Goal: Transaction & Acquisition: Purchase product/service

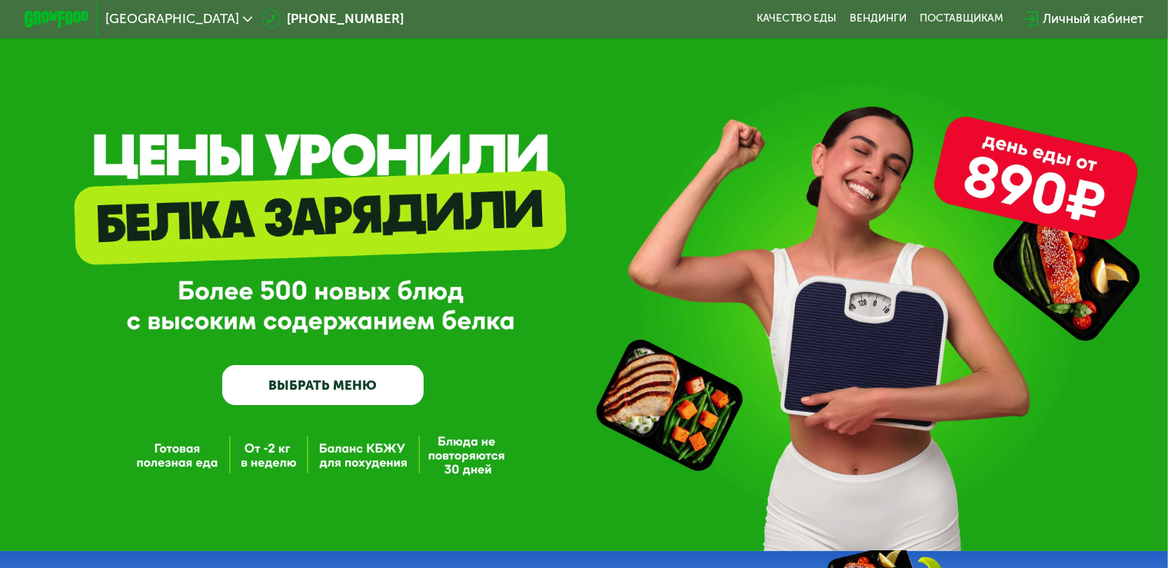
click at [341, 396] on link "ВЫБРАТЬ МЕНЮ" at bounding box center [323, 385] width 202 height 41
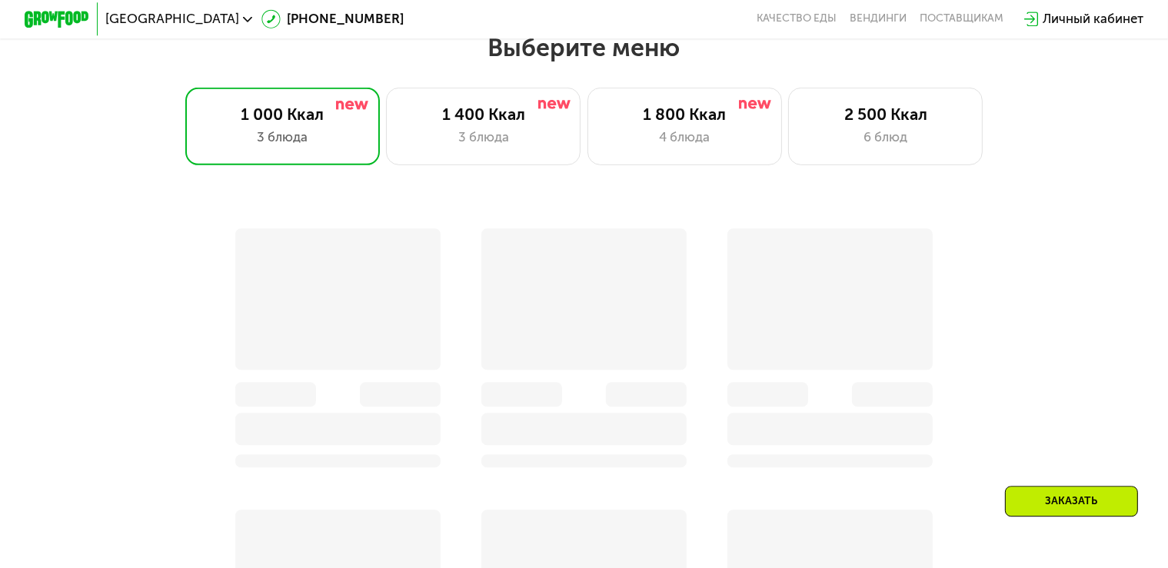
scroll to position [692, 0]
click at [481, 122] on div "1 400 Ккал" at bounding box center [483, 113] width 161 height 19
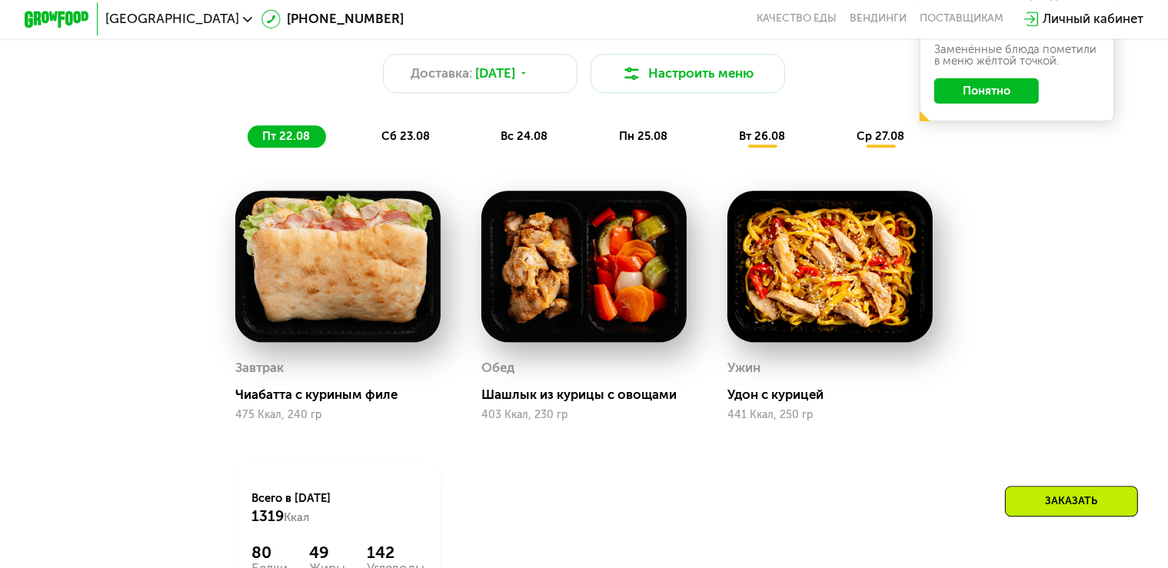
scroll to position [847, 0]
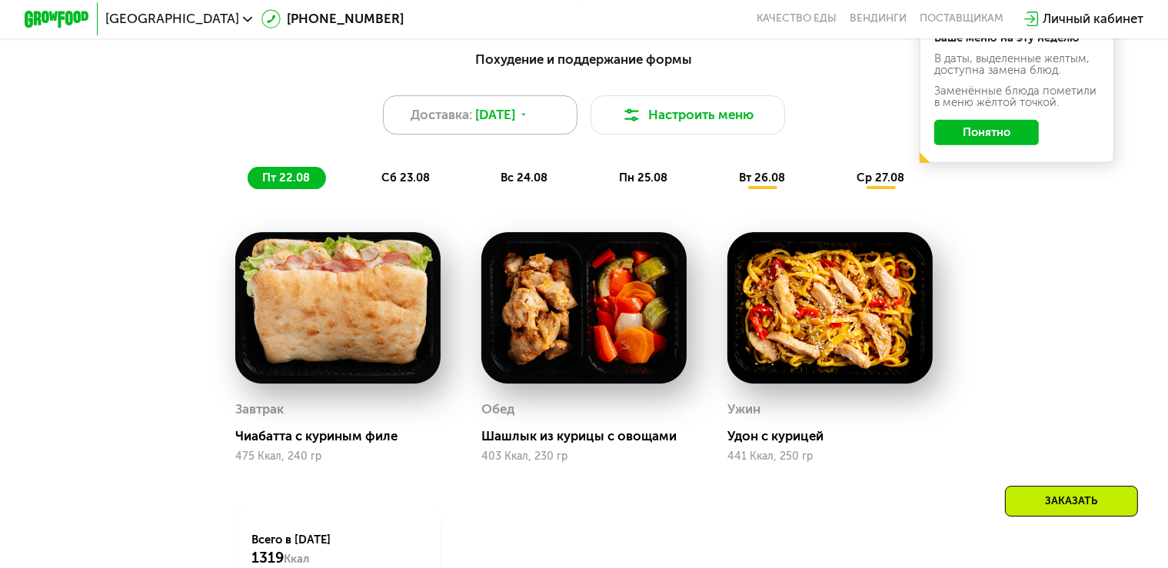
click at [529, 120] on icon at bounding box center [524, 115] width 10 height 10
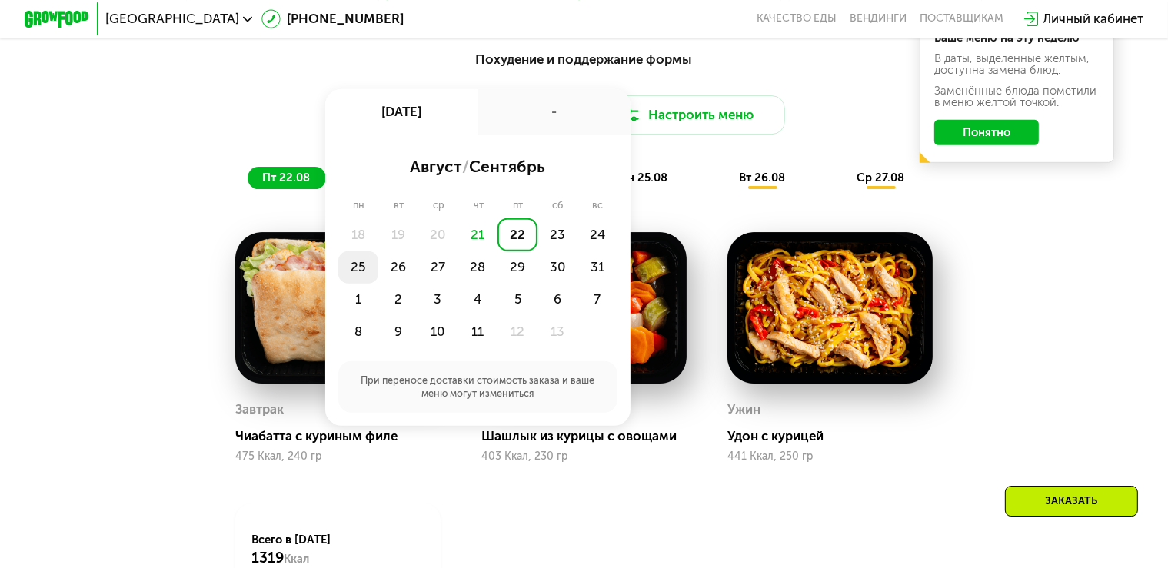
click at [378, 275] on div "25" at bounding box center [398, 267] width 40 height 32
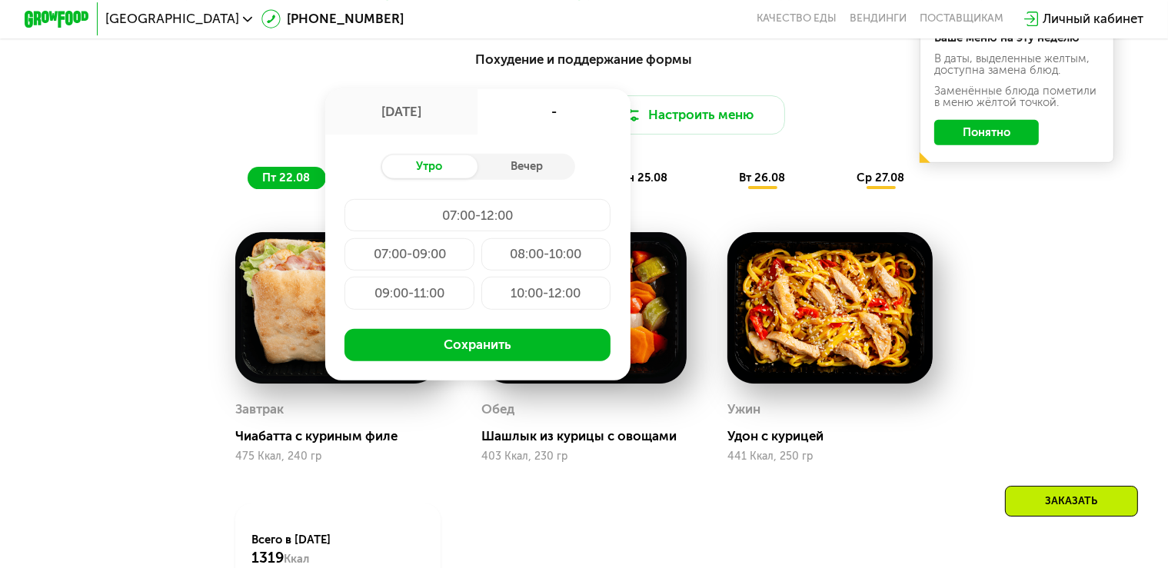
click at [481, 265] on div "07:00-09:00" at bounding box center [546, 254] width 130 height 32
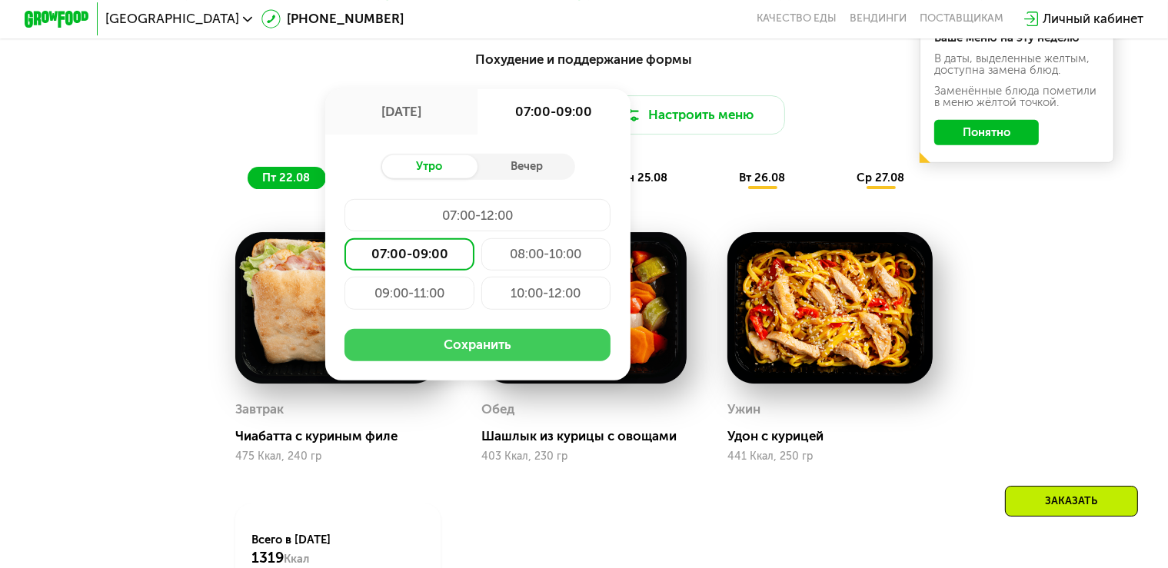
click at [484, 361] on button "Сохранить" at bounding box center [477, 345] width 266 height 32
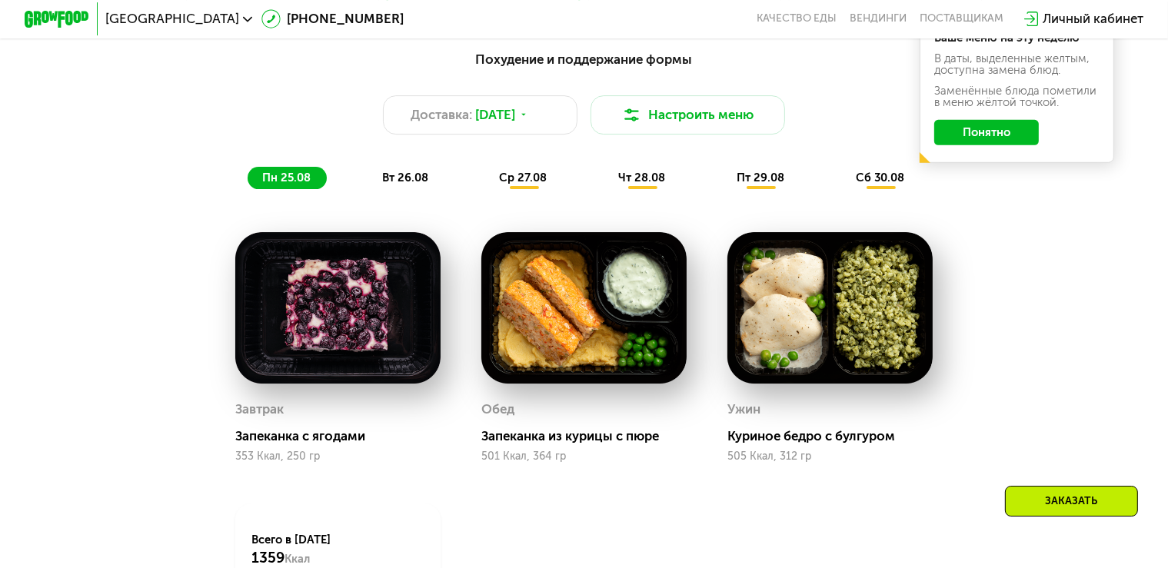
click at [998, 141] on button "Понятно" at bounding box center [986, 133] width 105 height 26
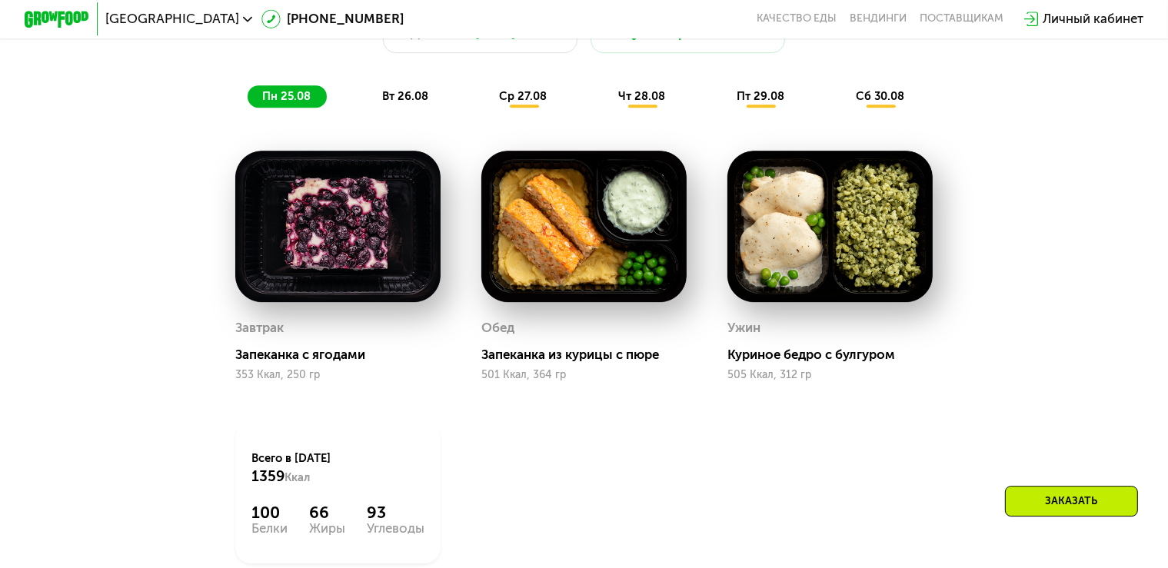
scroll to position [924, 0]
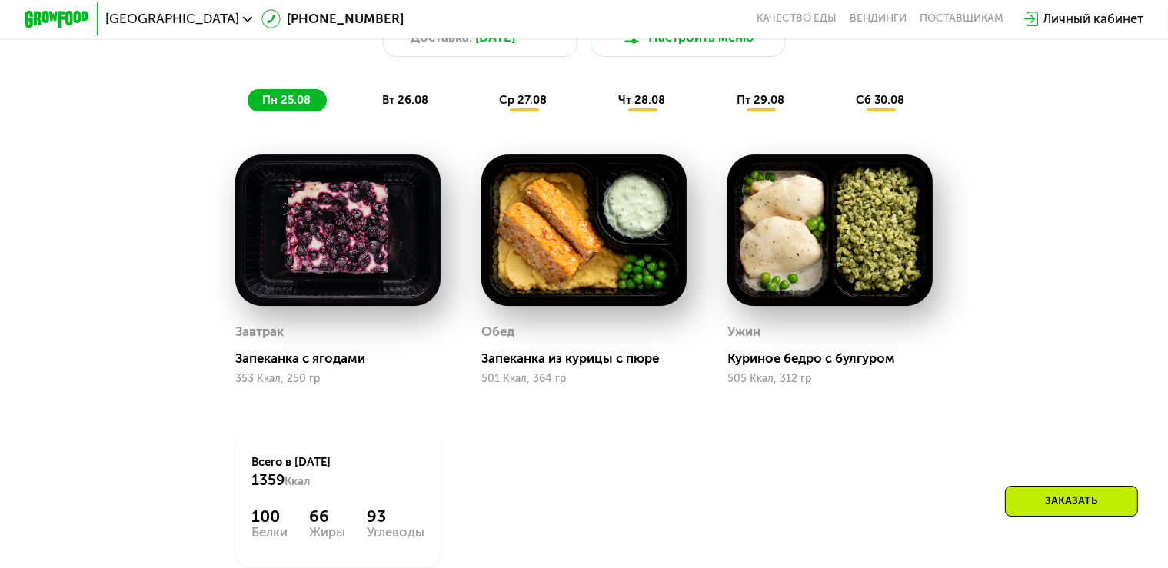
click at [401, 105] on span "вт 26.08" at bounding box center [405, 100] width 46 height 14
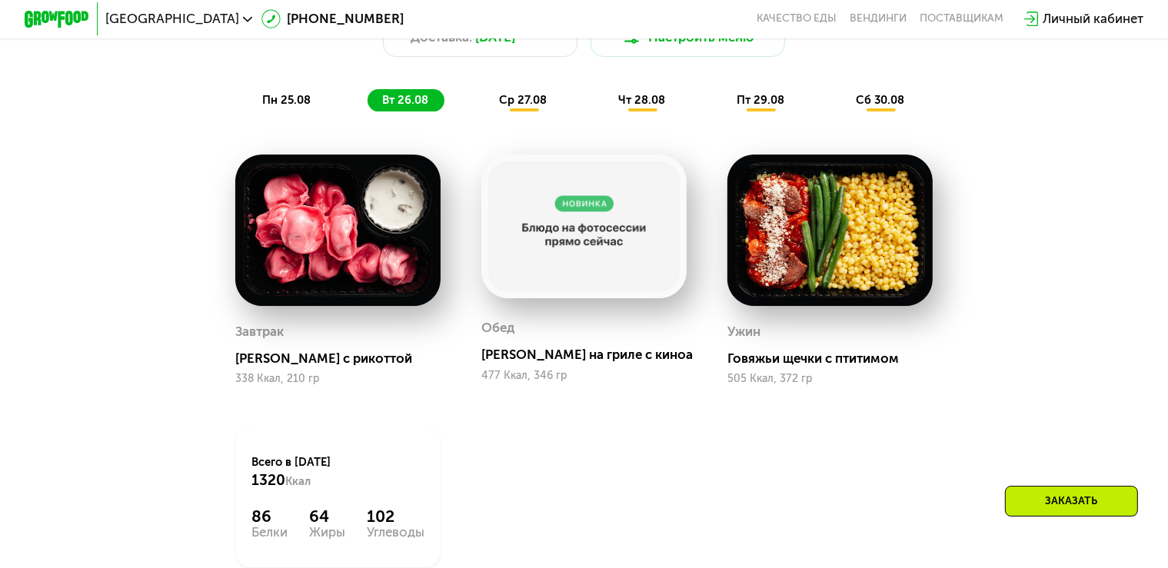
click at [521, 107] on span "ср 27.08" at bounding box center [523, 100] width 48 height 14
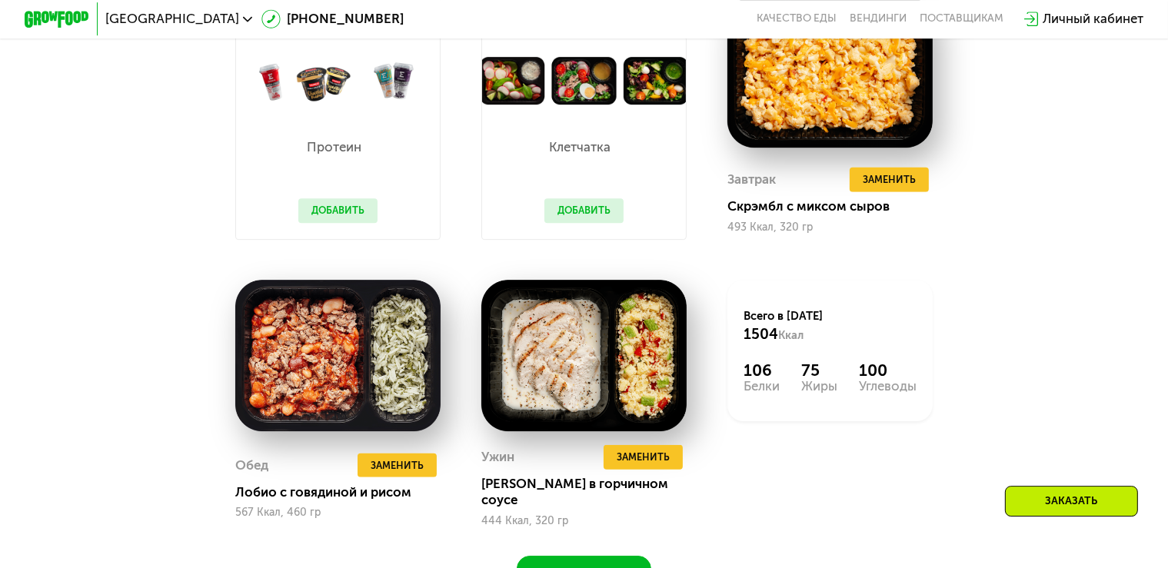
scroll to position [1002, 0]
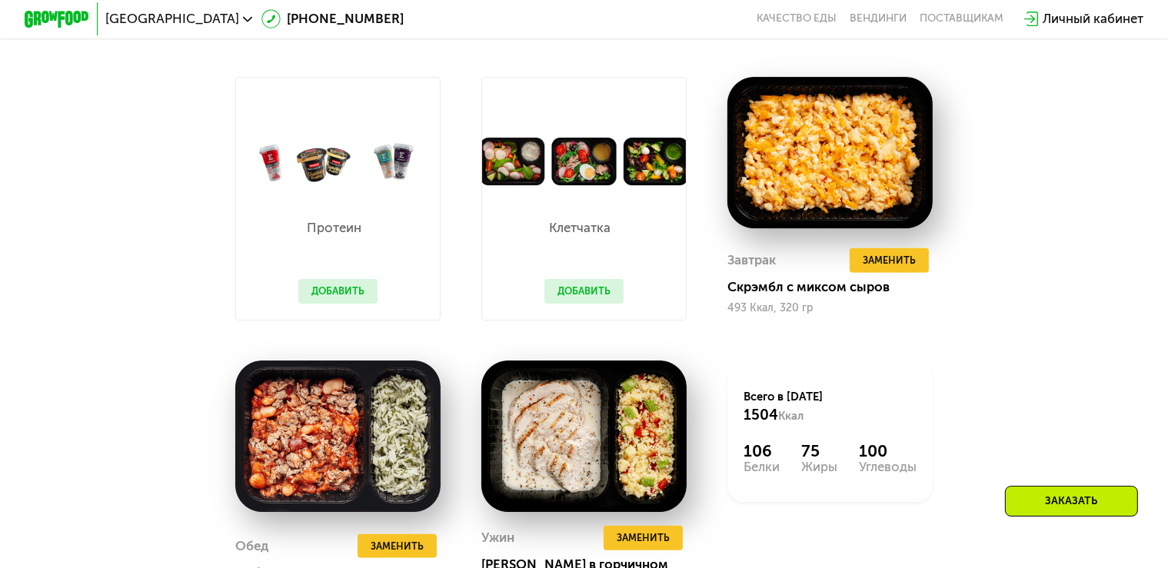
click at [315, 299] on button "Добавить" at bounding box center [337, 291] width 79 height 25
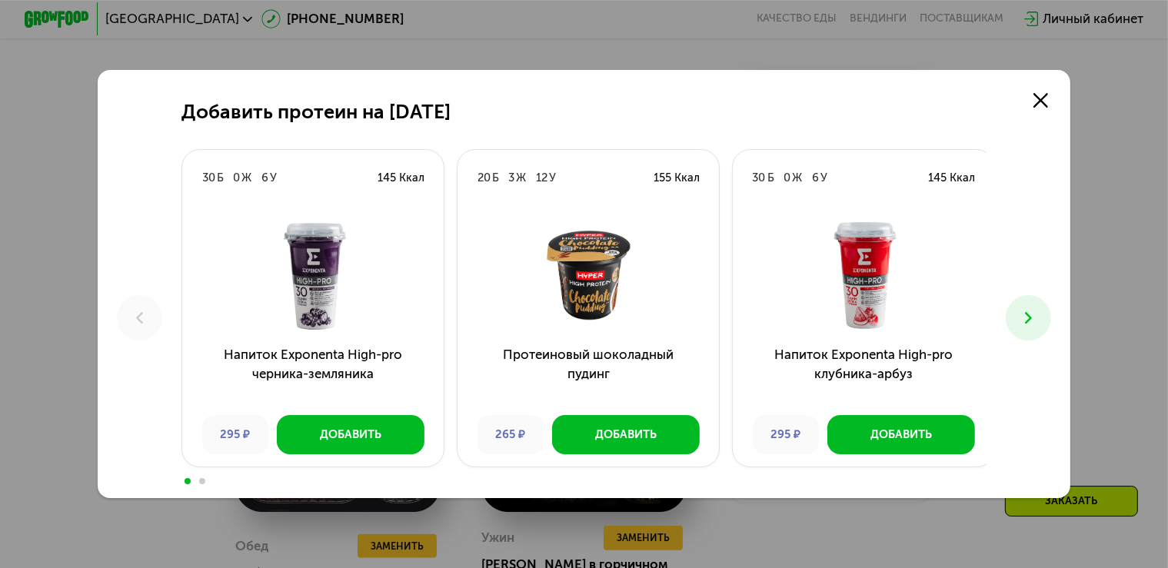
click at [1038, 321] on icon at bounding box center [1028, 317] width 19 height 19
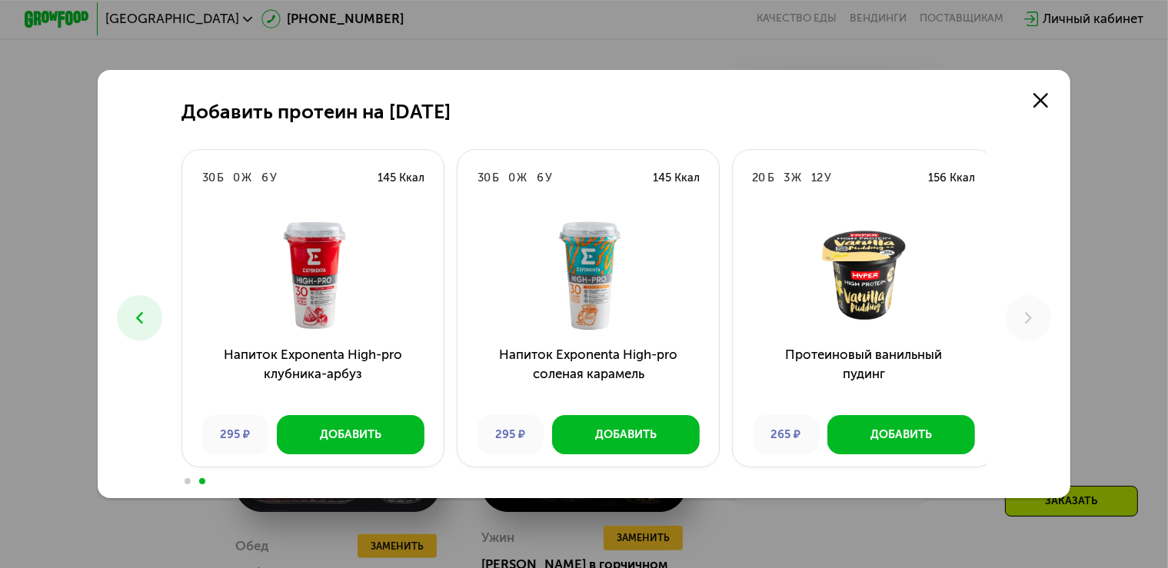
click at [109, 314] on div "Добавить протеин на [DATE] Б 0 Ж 6 У 145 Ккал Напиток Exponenta High-pro черник…" at bounding box center [584, 284] width 973 height 428
click at [130, 324] on icon at bounding box center [139, 317] width 19 height 19
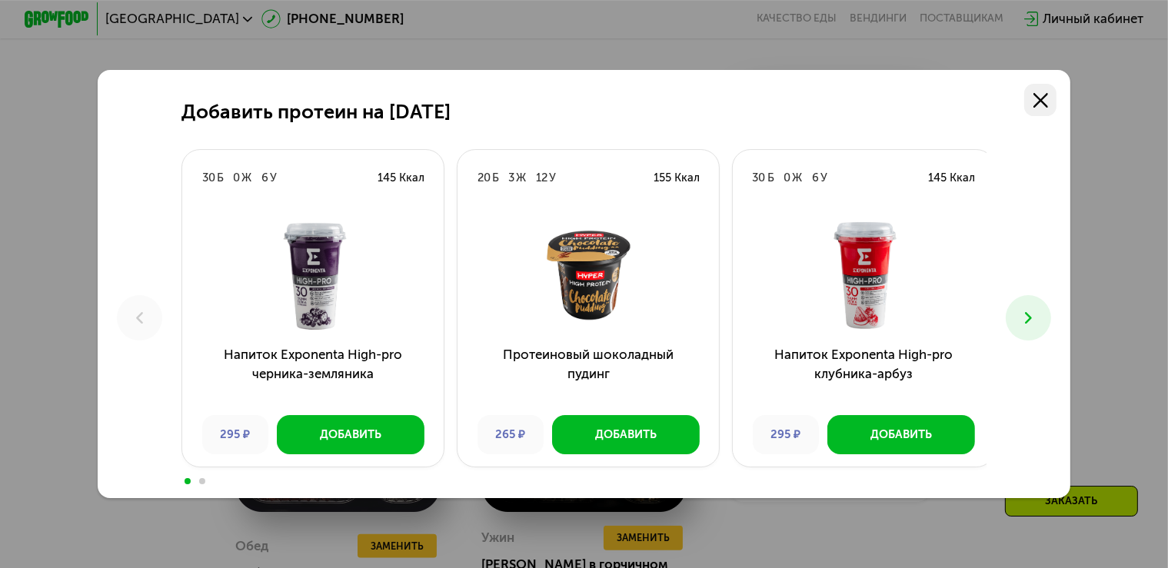
click at [1039, 95] on icon at bounding box center [1040, 100] width 15 height 15
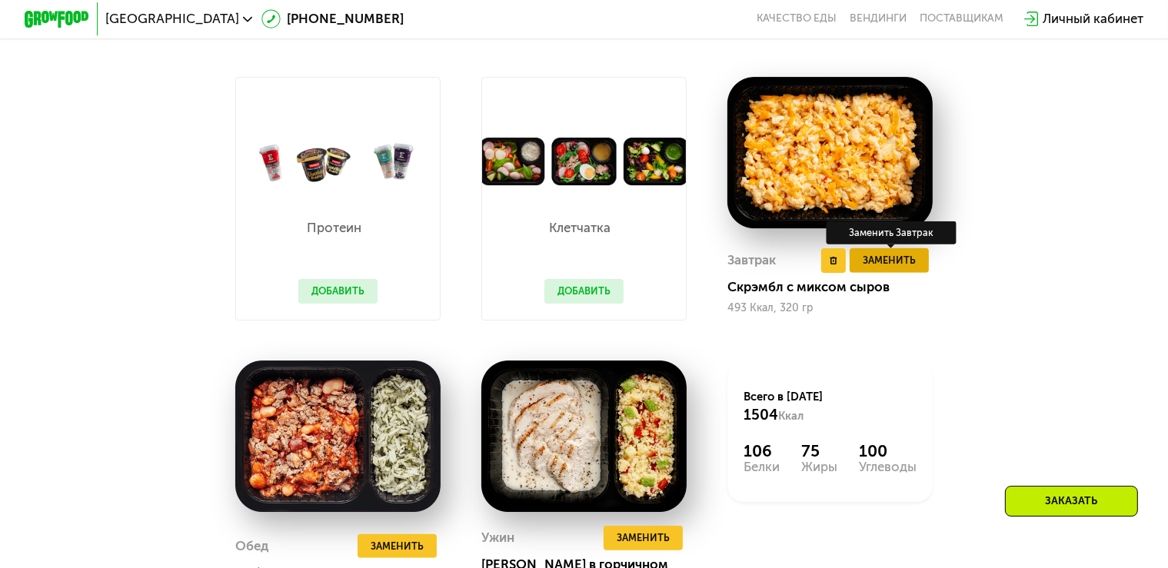
click at [900, 268] on span "Заменить" at bounding box center [889, 260] width 53 height 16
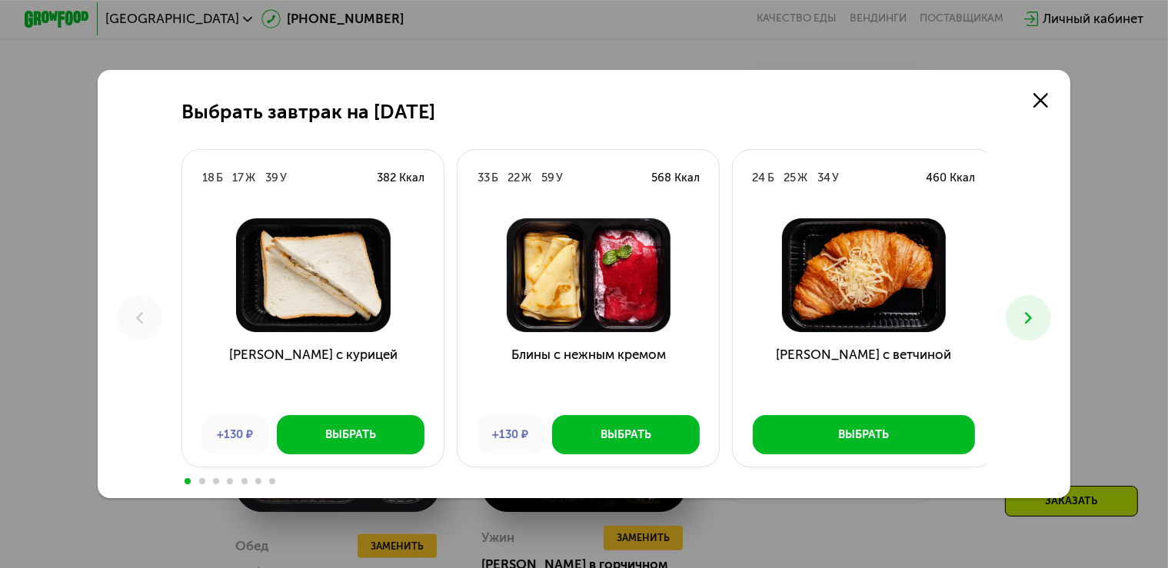
click at [1037, 321] on icon at bounding box center [1028, 317] width 19 height 19
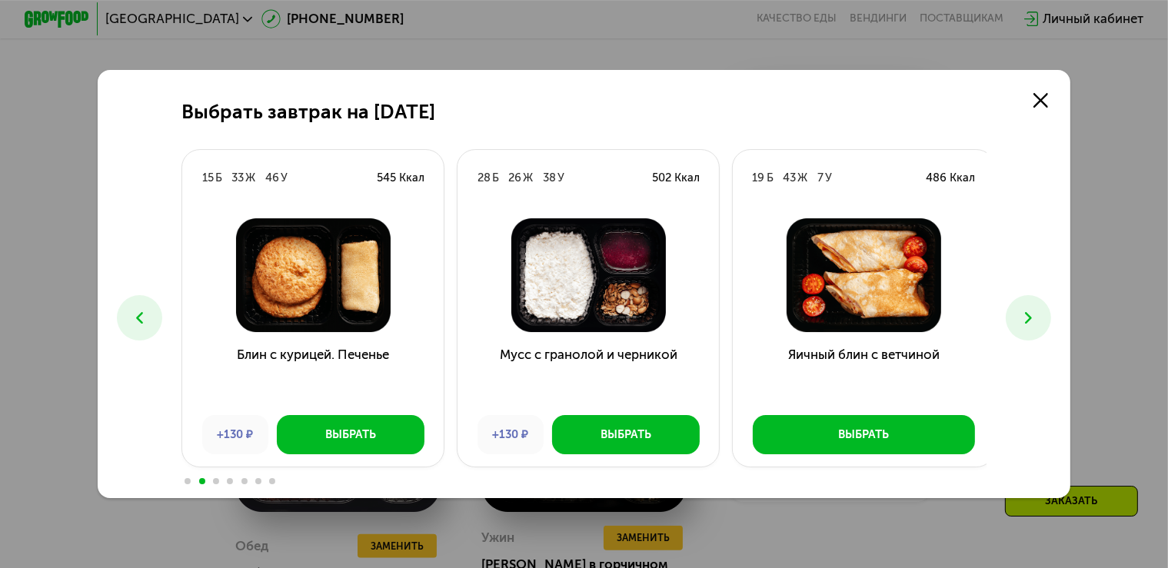
click at [1037, 321] on icon at bounding box center [1028, 317] width 19 height 19
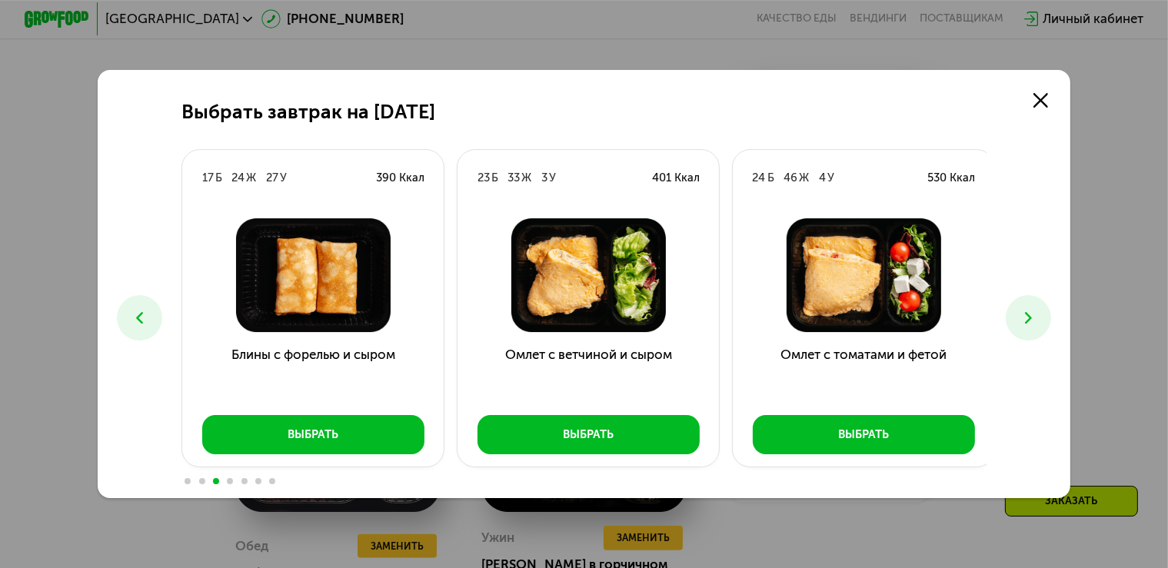
click at [1037, 321] on icon at bounding box center [1028, 317] width 19 height 19
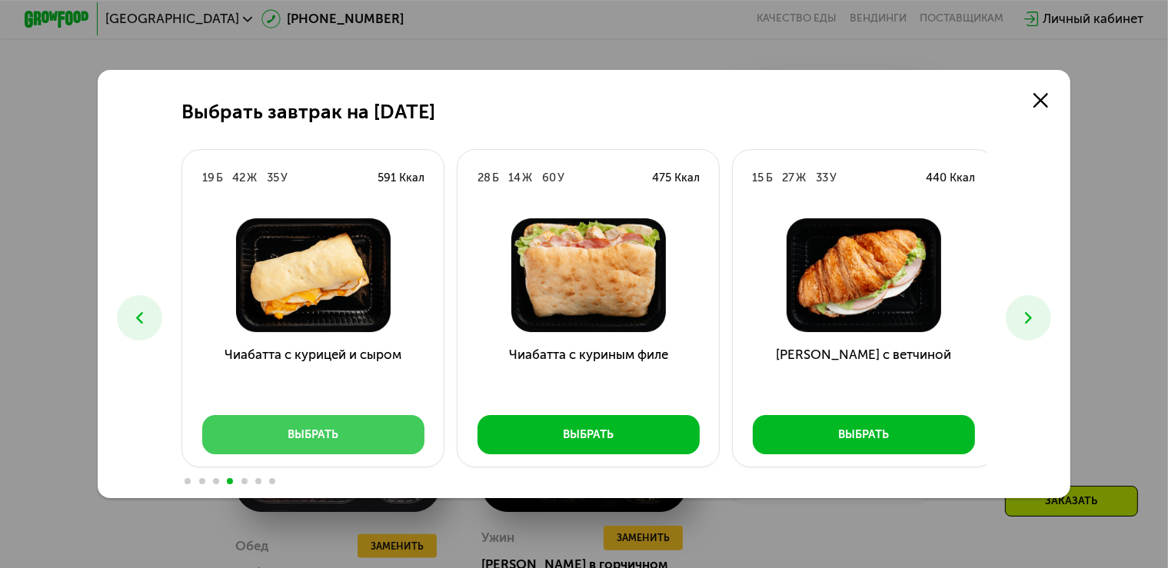
click at [328, 441] on div "Выбрать" at bounding box center [313, 435] width 51 height 16
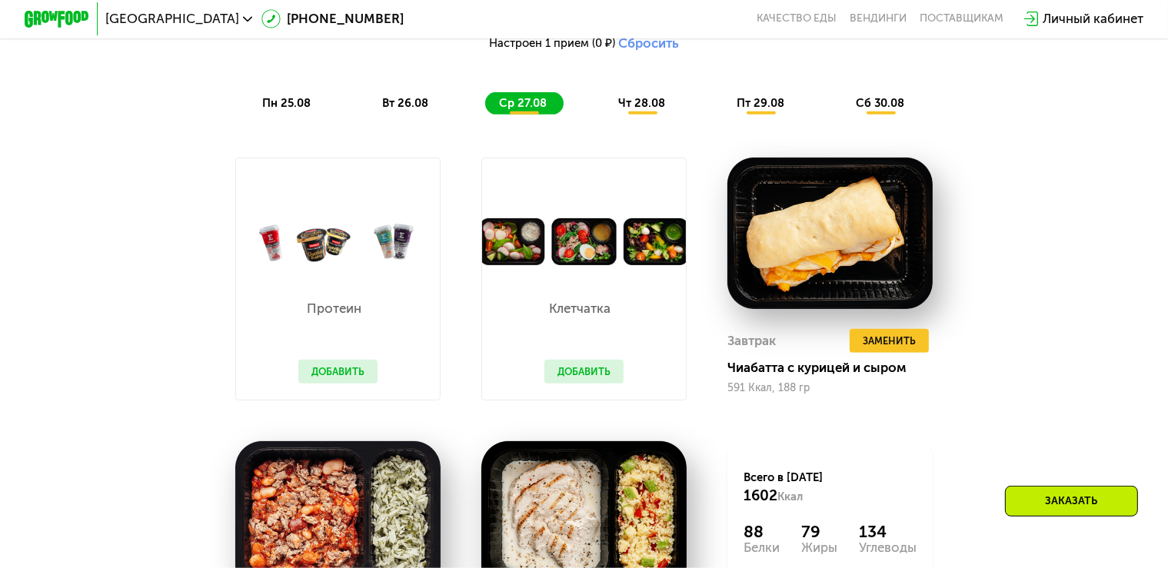
scroll to position [810, 0]
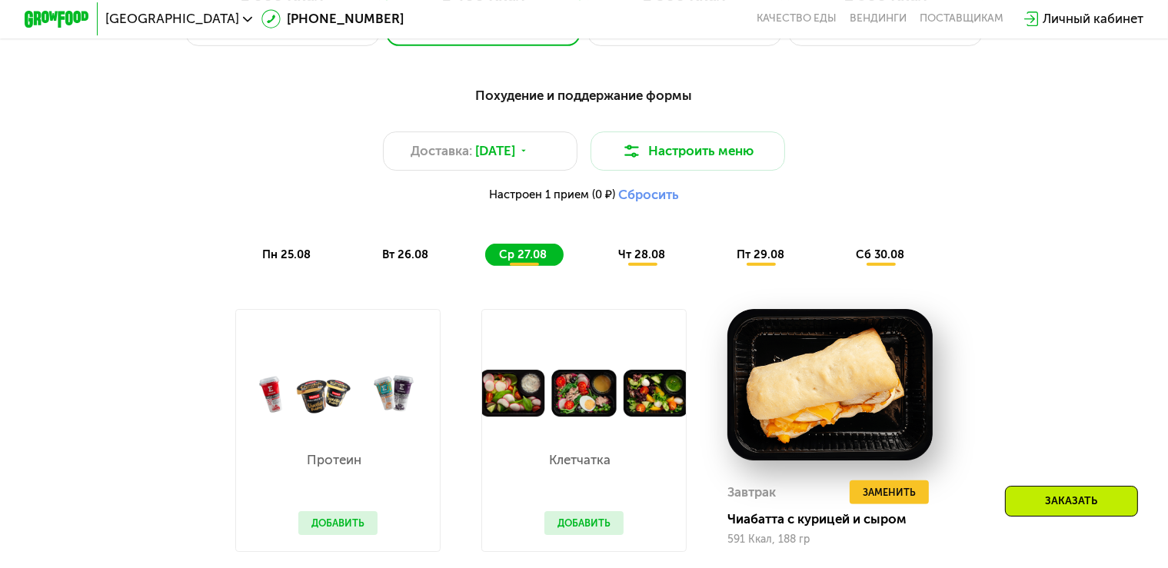
click at [636, 261] on span "чт 28.08" at bounding box center [641, 255] width 47 height 14
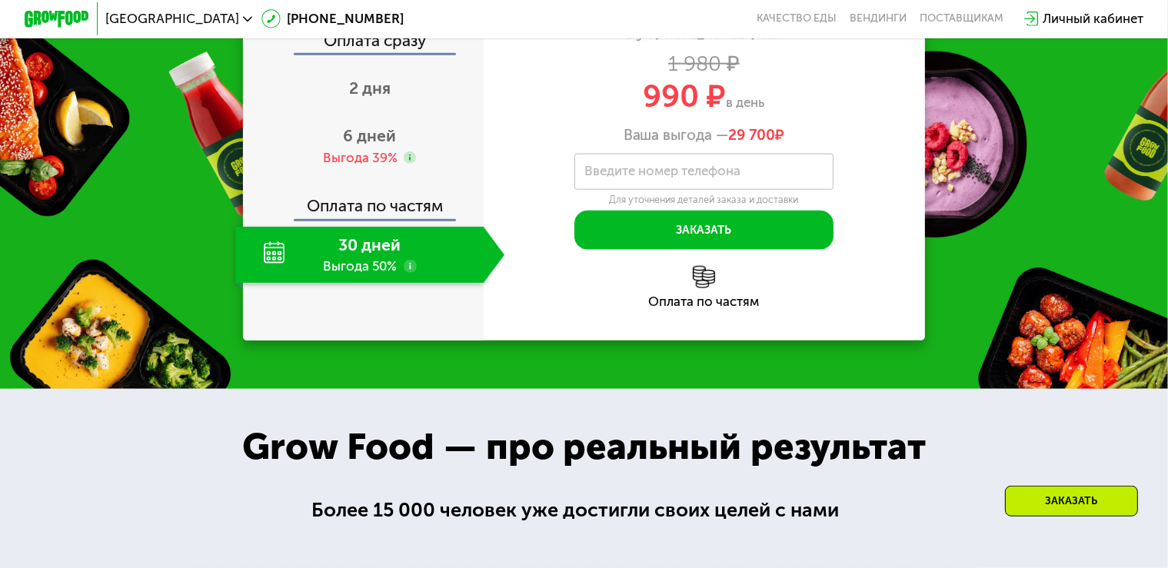
scroll to position [1818, 0]
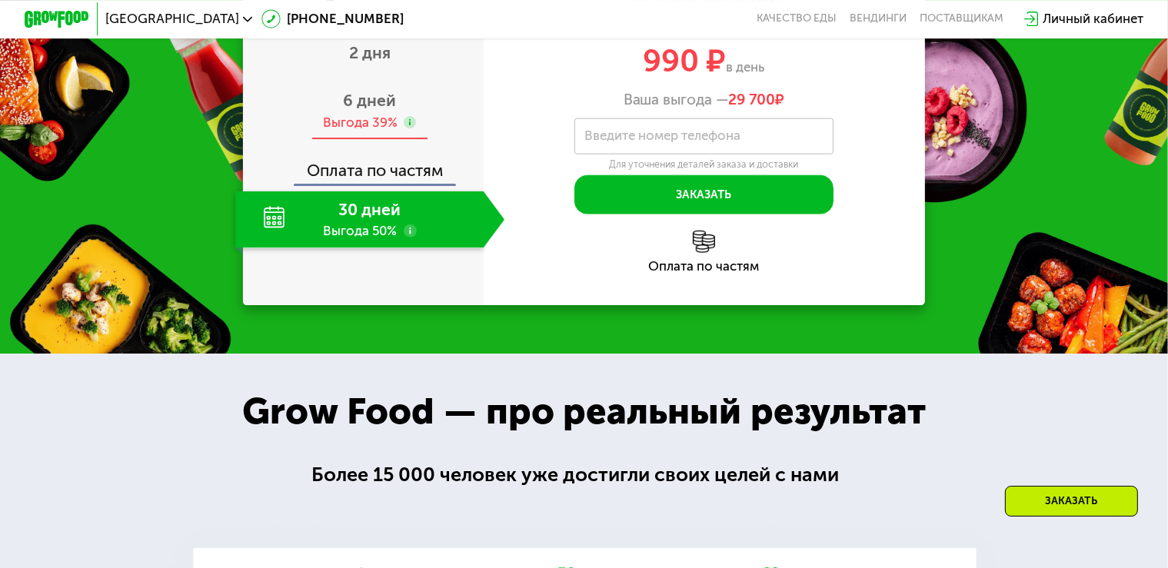
click at [344, 131] on div "Выгода 39%" at bounding box center [360, 123] width 75 height 18
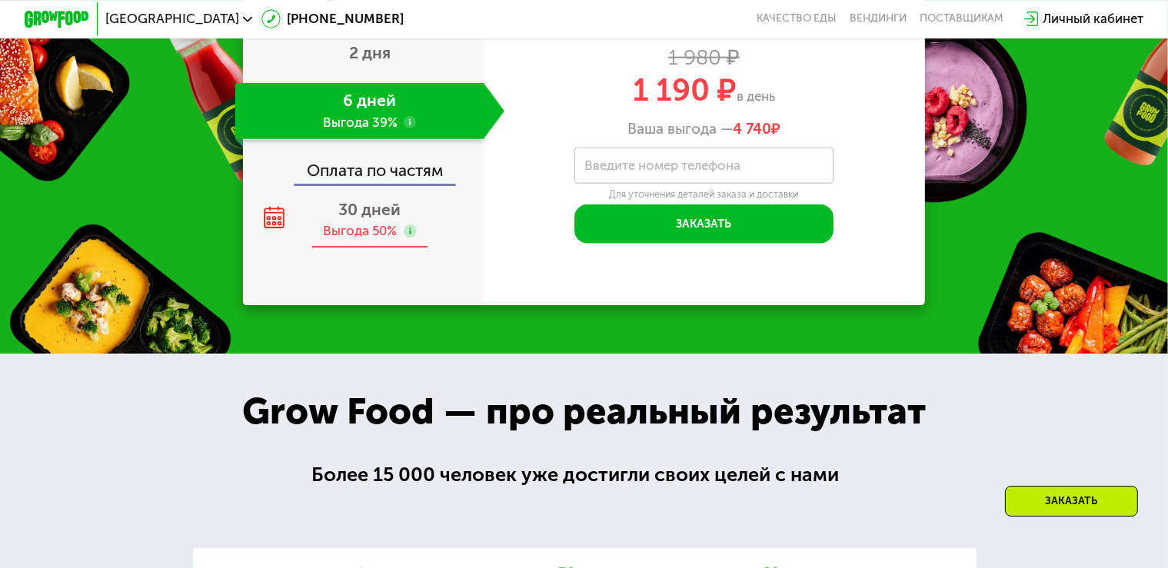
click at [368, 219] on span "30 дней" at bounding box center [370, 209] width 62 height 19
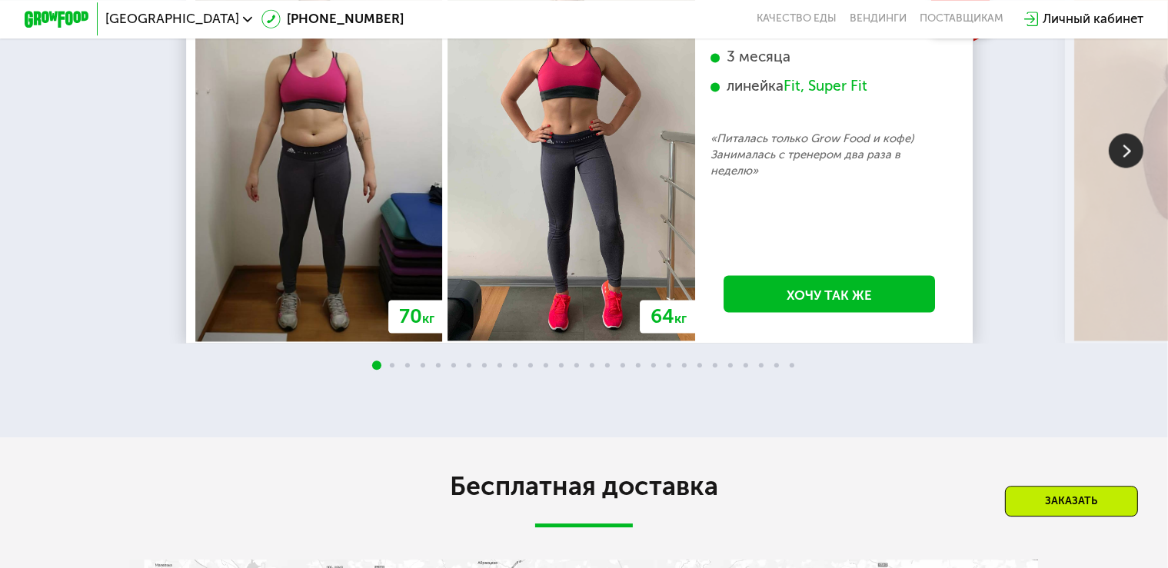
scroll to position [2980, 0]
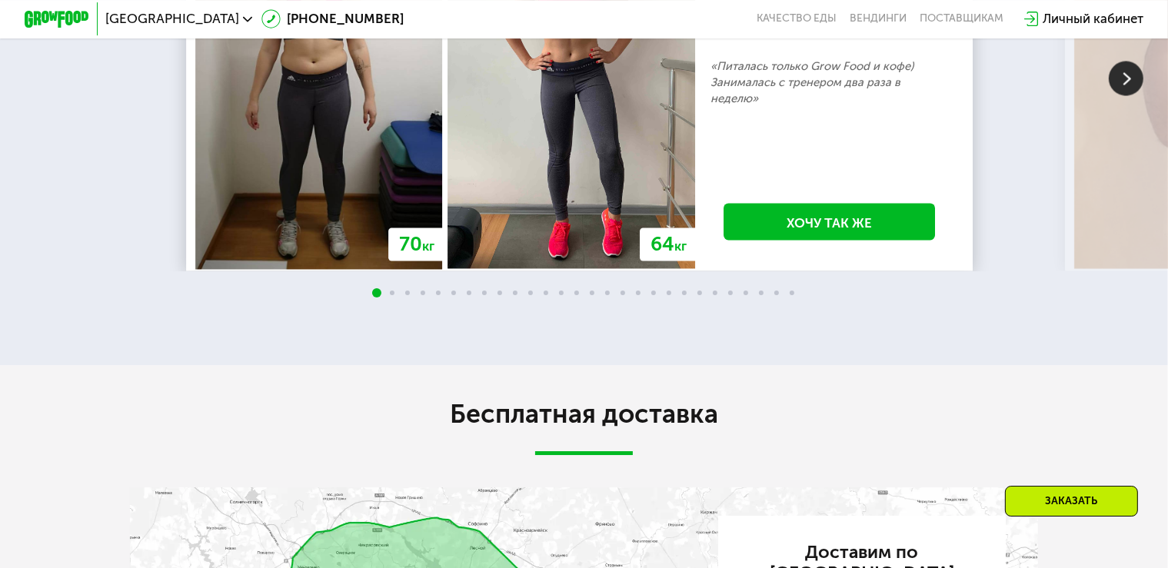
click at [1124, 95] on img at bounding box center [1126, 78] width 35 height 35
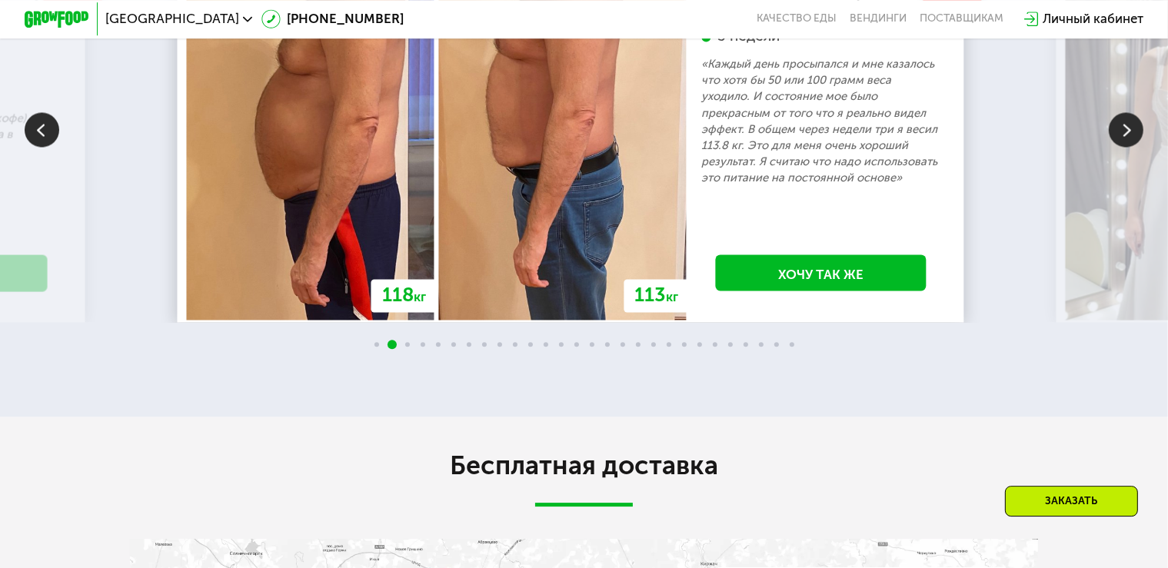
scroll to position [2825, 0]
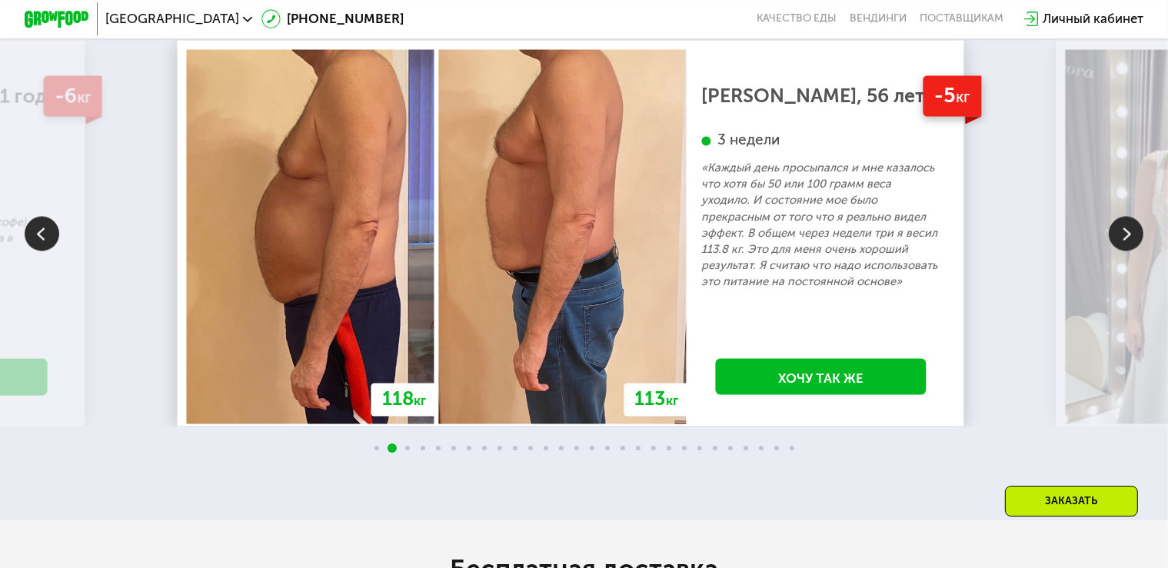
click at [1126, 251] on img at bounding box center [1126, 233] width 35 height 35
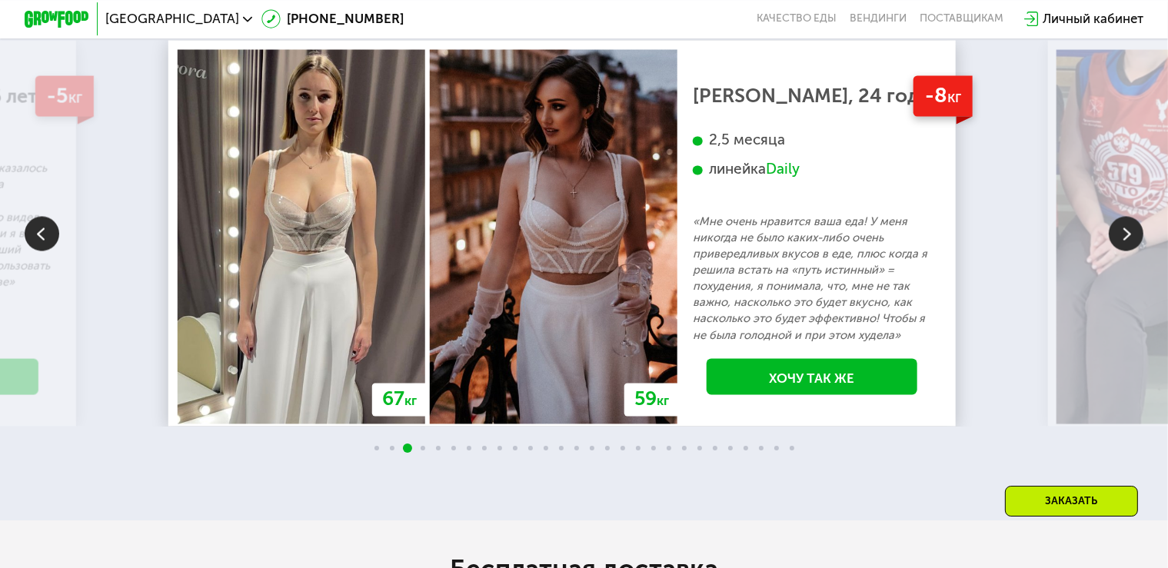
click at [1126, 251] on img at bounding box center [1126, 233] width 35 height 35
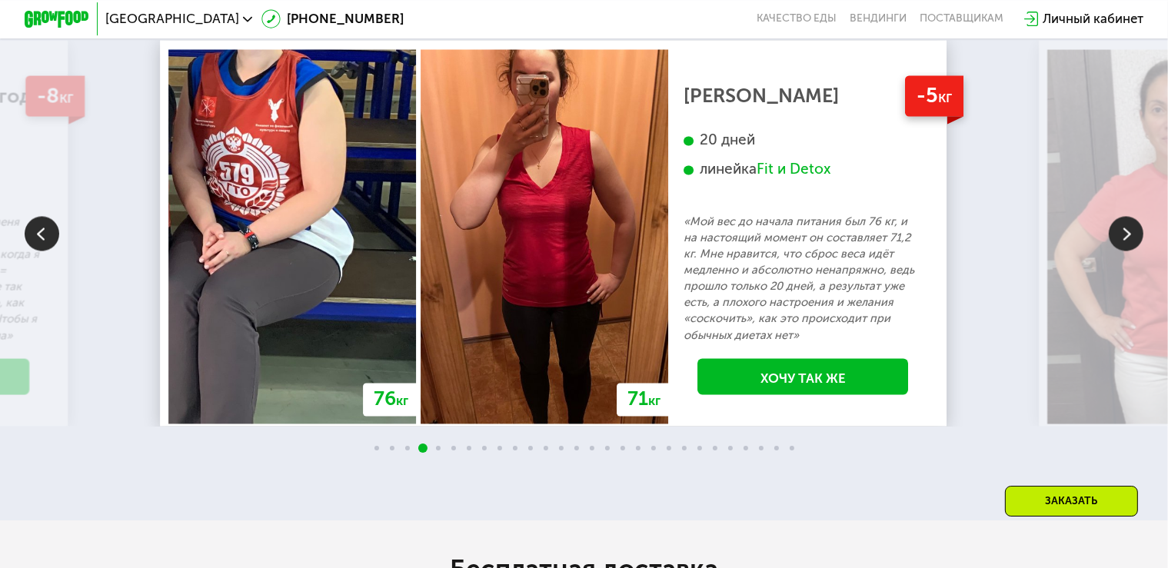
click at [1126, 251] on img at bounding box center [1126, 233] width 35 height 35
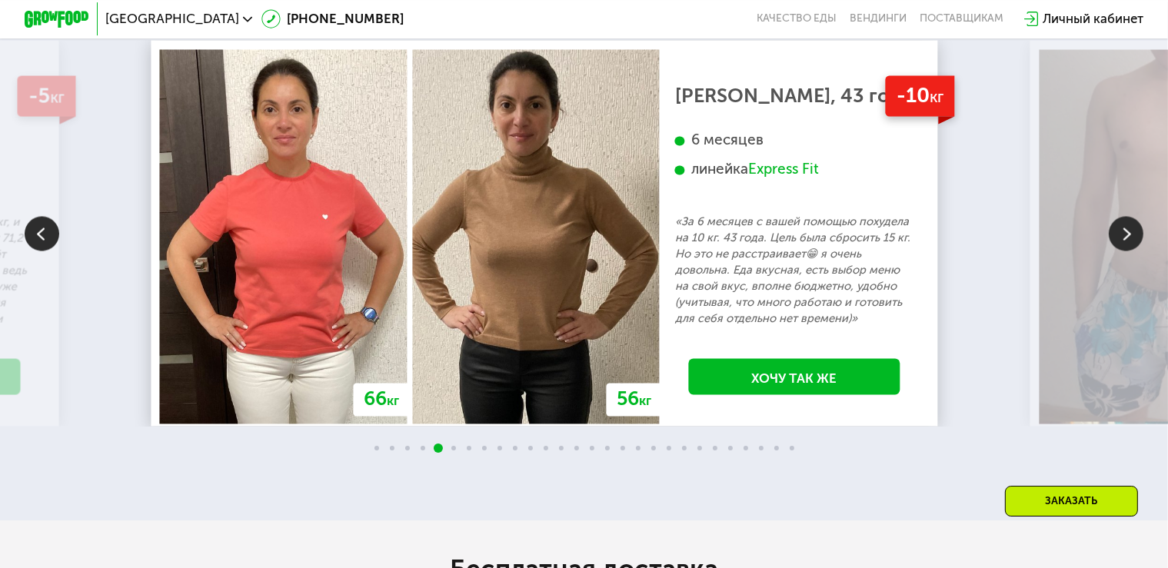
click at [1126, 251] on img at bounding box center [1126, 233] width 35 height 35
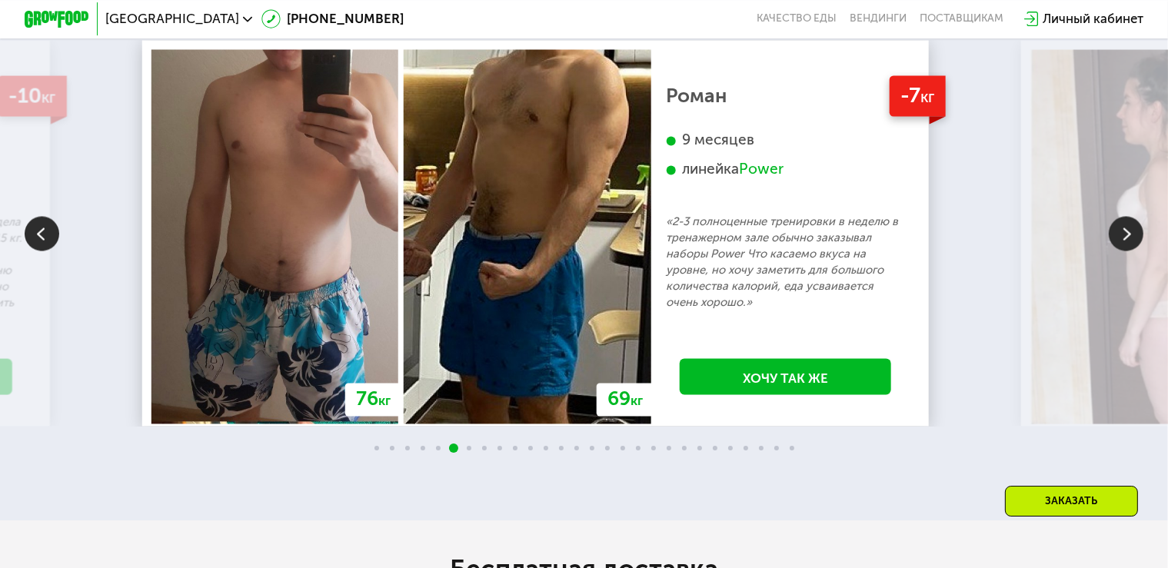
click at [1126, 251] on img at bounding box center [1126, 233] width 35 height 35
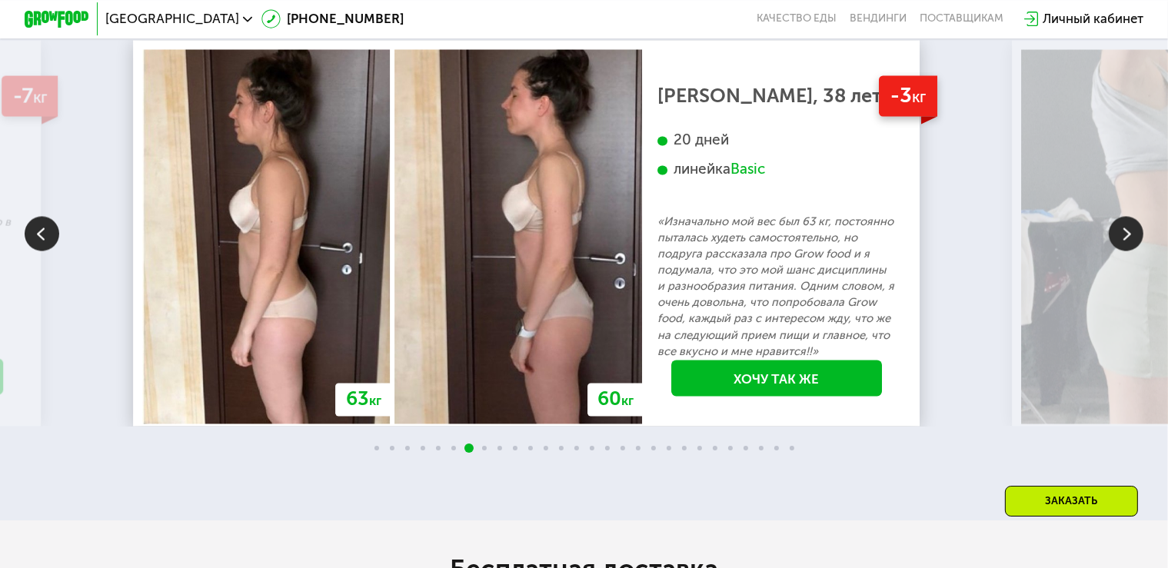
click at [1126, 251] on img at bounding box center [1126, 233] width 35 height 35
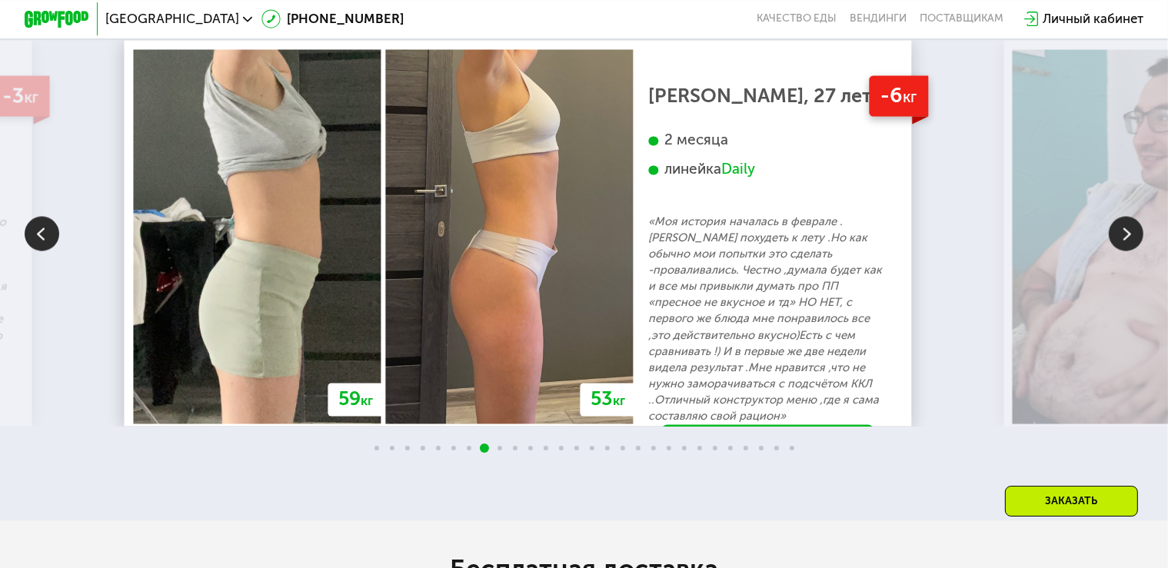
click at [1126, 251] on img at bounding box center [1126, 233] width 35 height 35
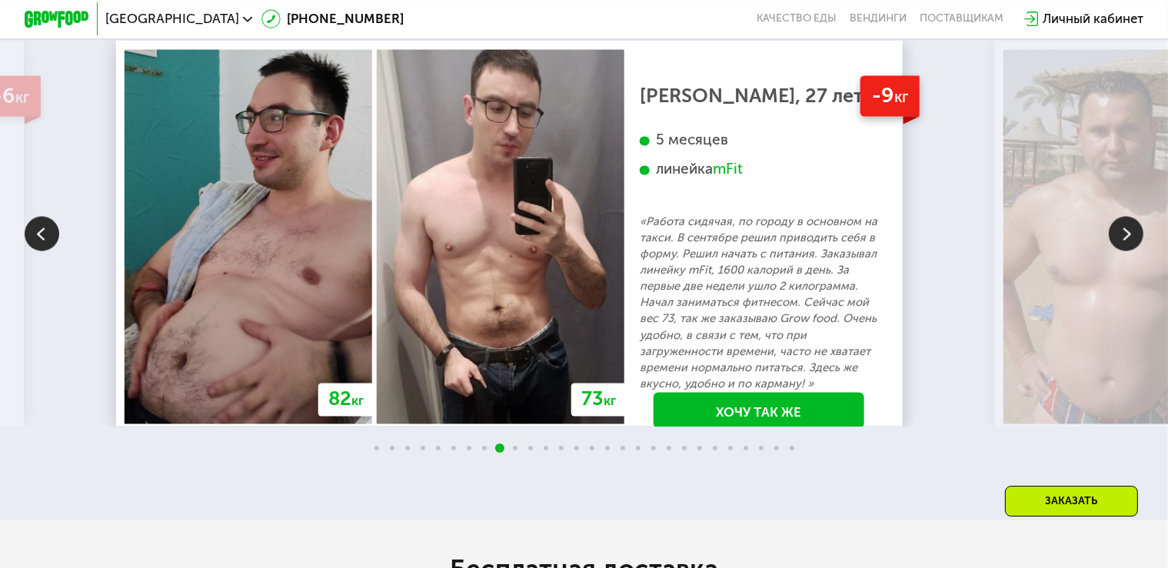
click at [1126, 251] on img at bounding box center [1126, 233] width 35 height 35
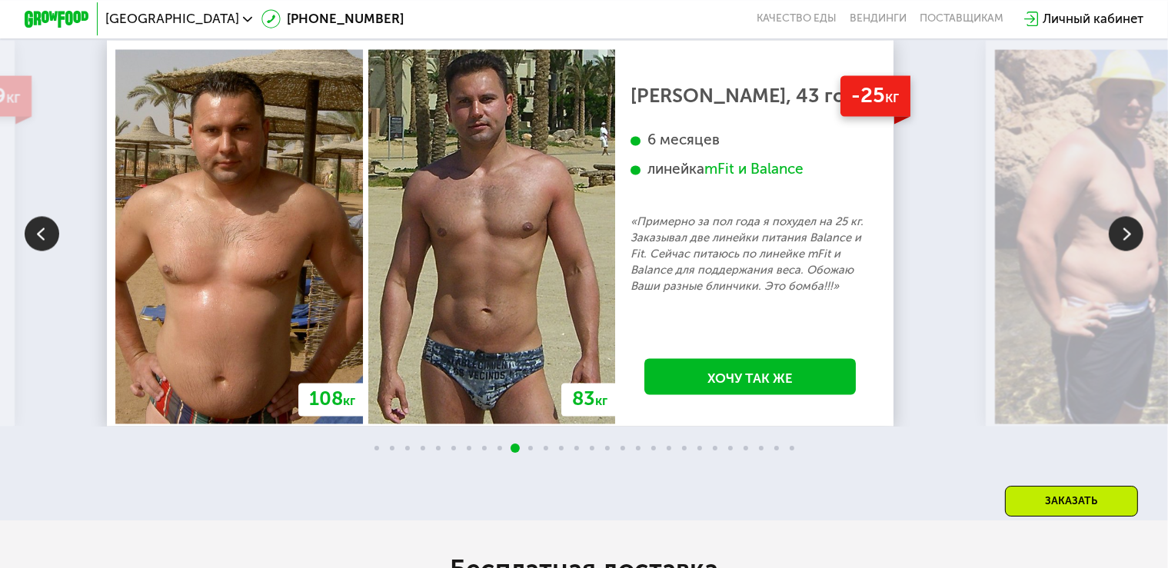
click at [1126, 251] on img at bounding box center [1126, 233] width 35 height 35
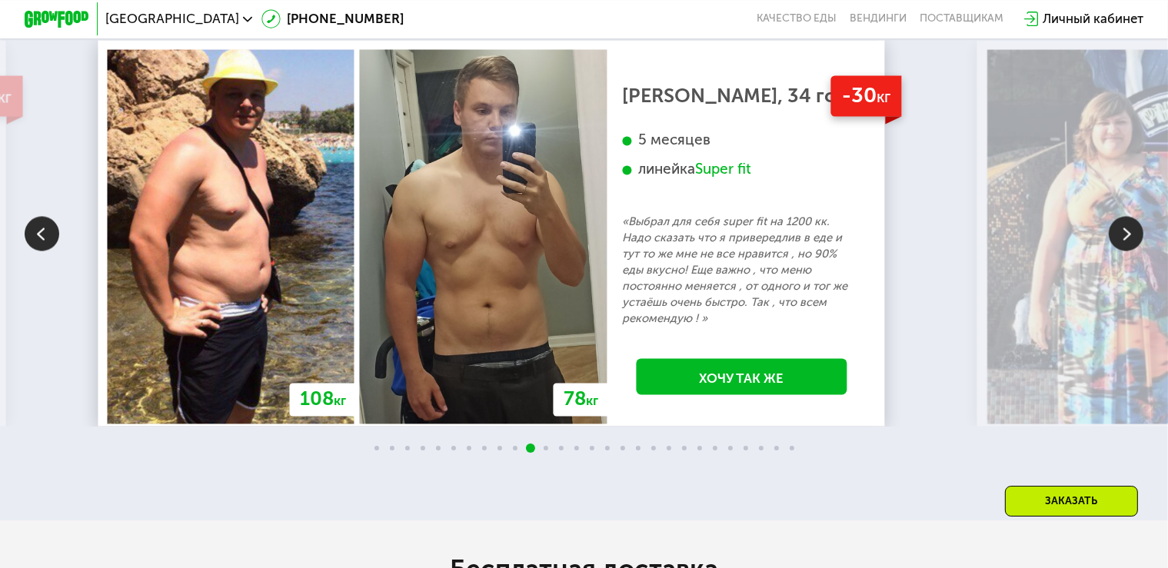
click at [1126, 251] on img at bounding box center [1126, 233] width 35 height 35
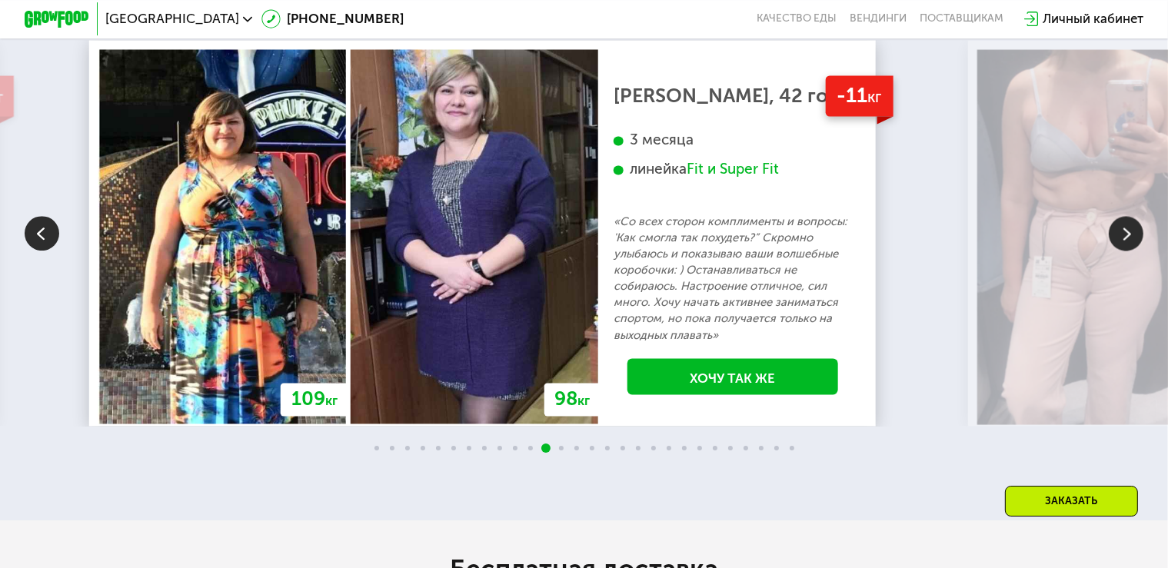
click at [1126, 251] on img at bounding box center [1126, 233] width 35 height 35
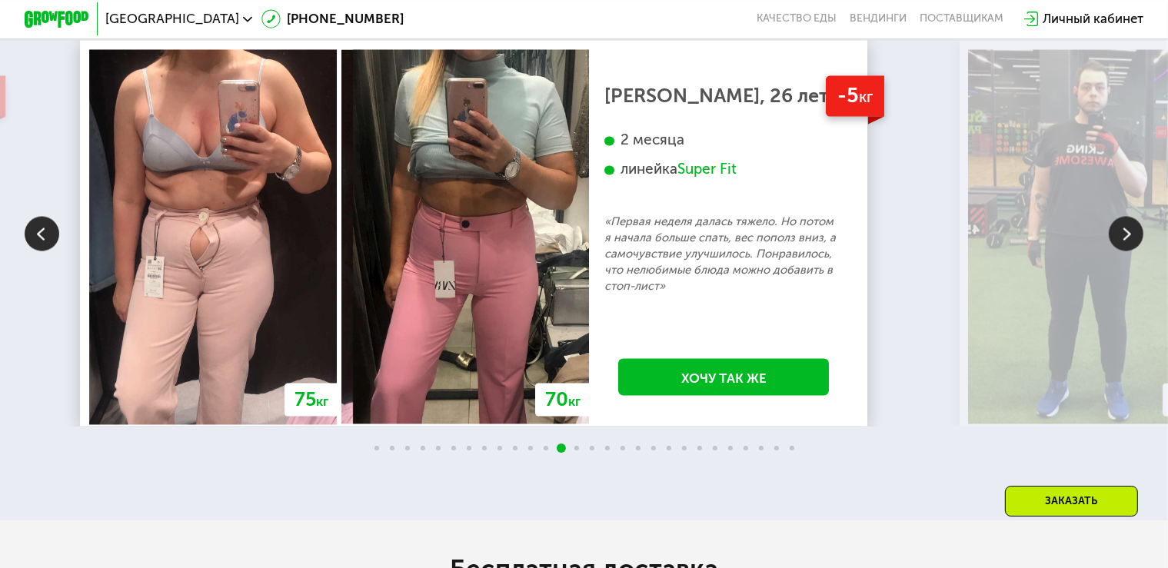
click at [1126, 251] on img at bounding box center [1126, 233] width 35 height 35
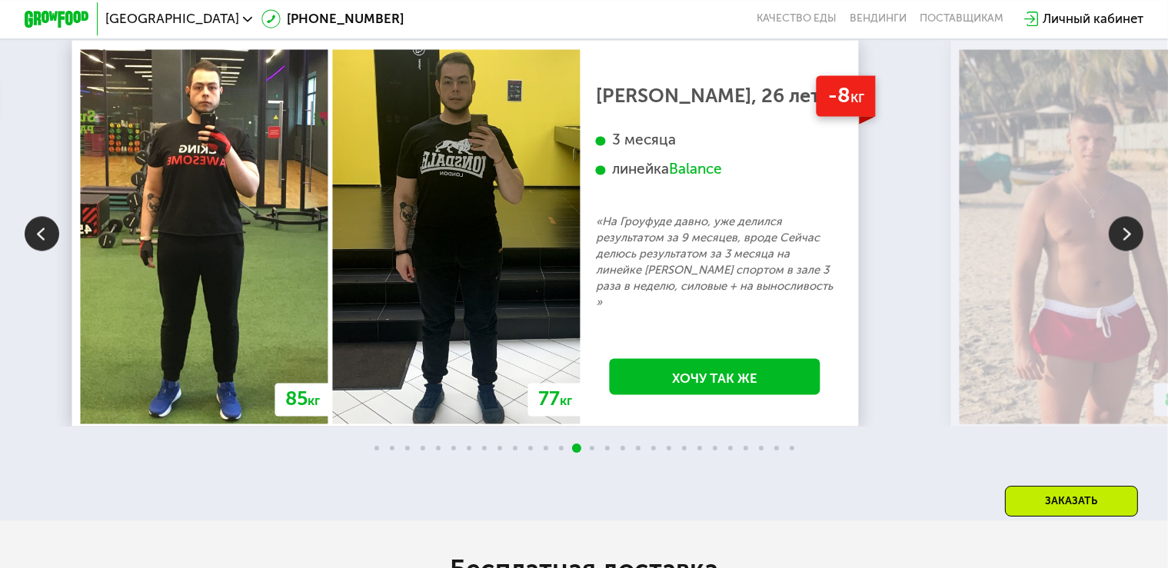
click at [1126, 251] on img at bounding box center [1126, 233] width 35 height 35
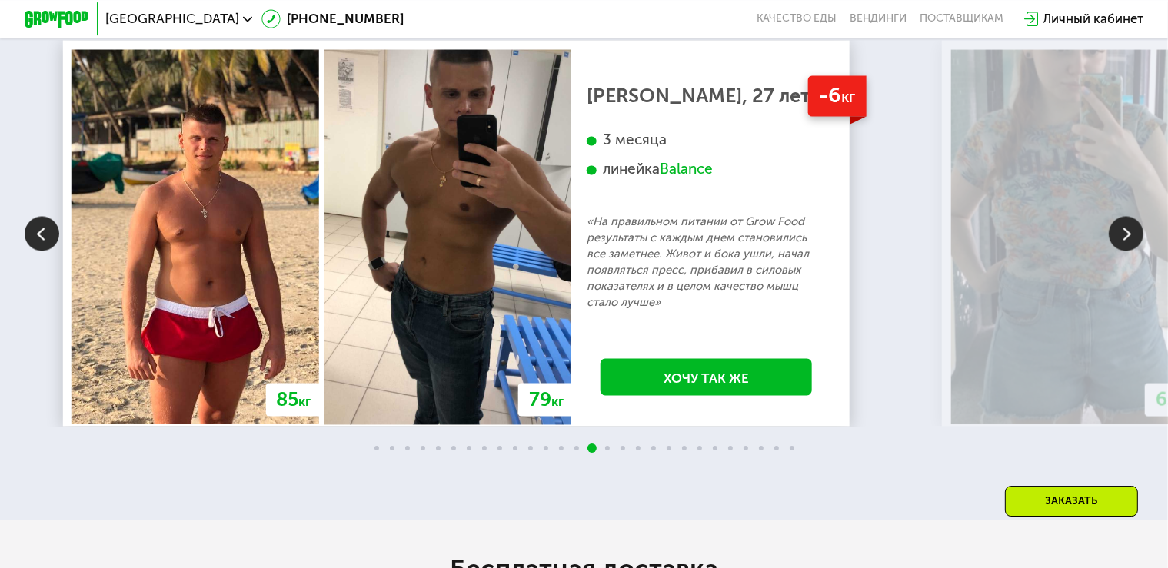
click at [1126, 251] on img at bounding box center [1126, 233] width 35 height 35
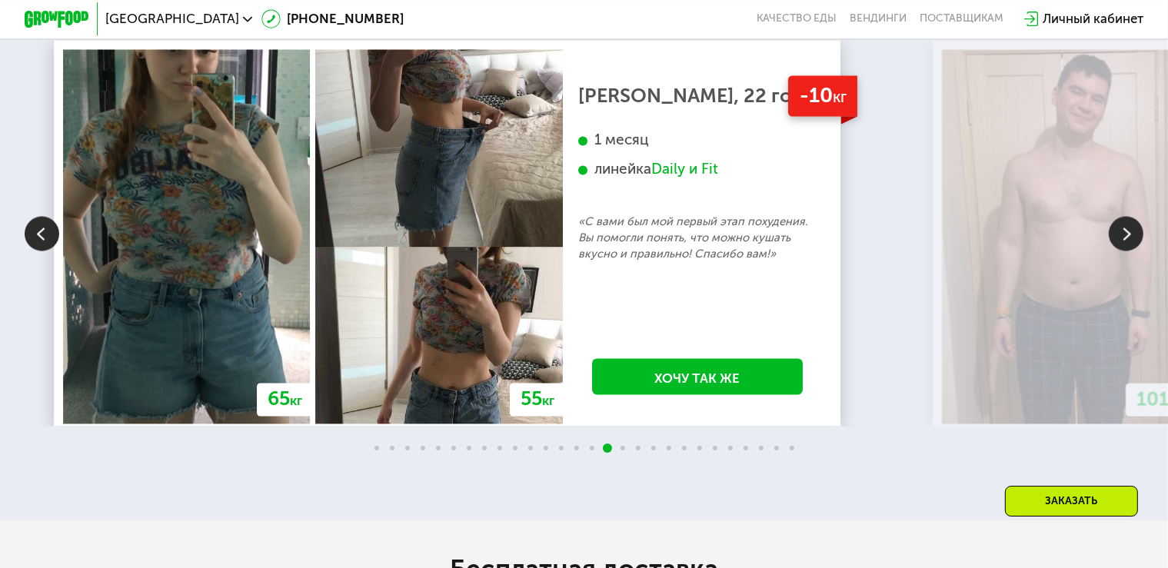
click at [1126, 251] on img at bounding box center [1126, 233] width 35 height 35
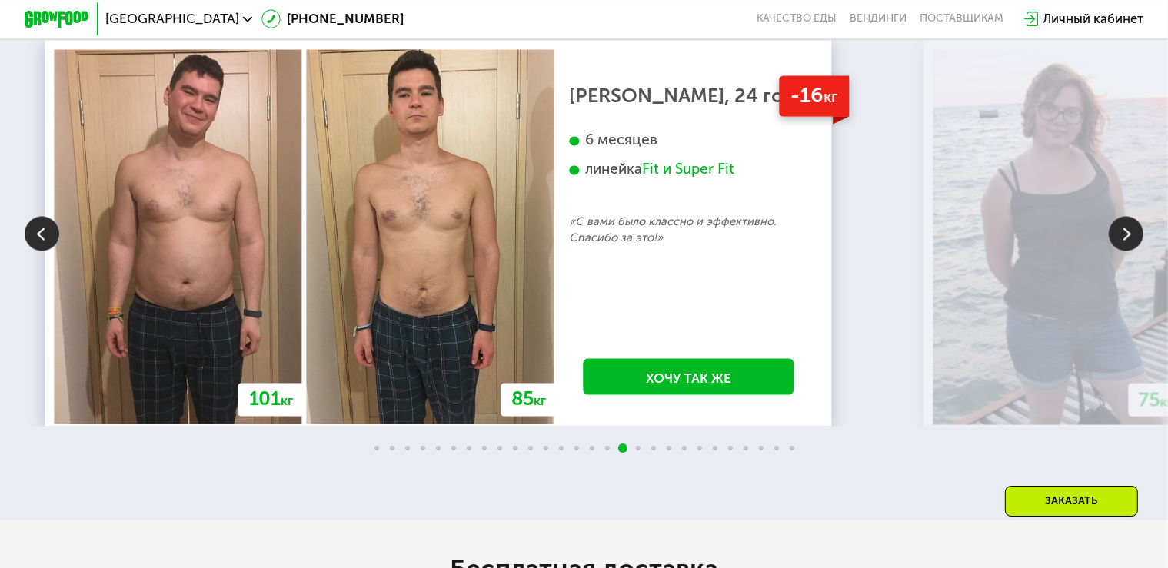
click at [1126, 251] on img at bounding box center [1126, 233] width 35 height 35
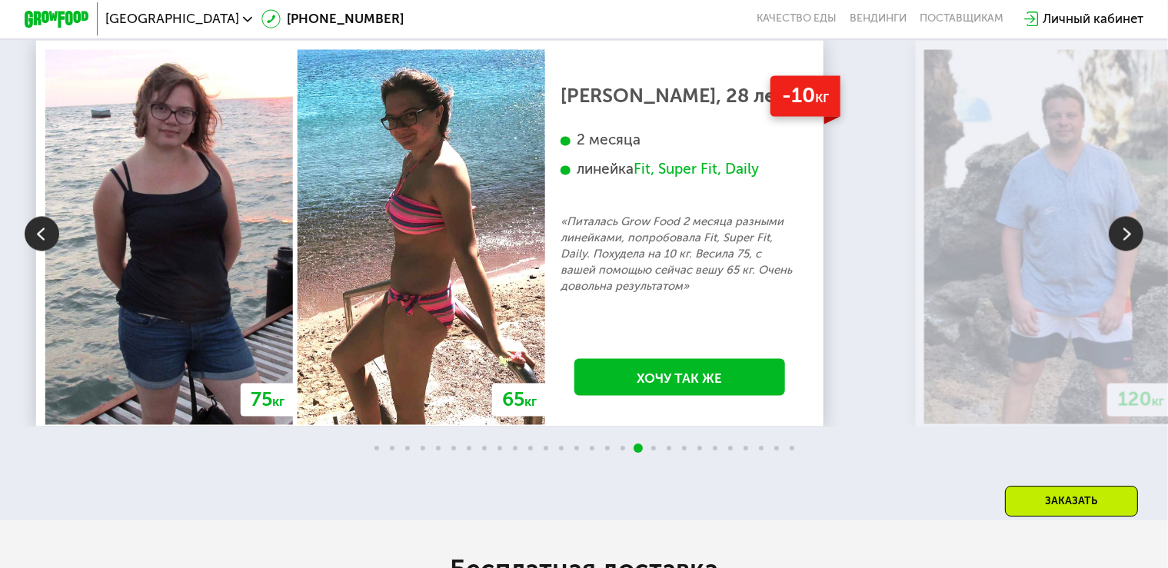
click at [1126, 251] on img at bounding box center [1126, 233] width 35 height 35
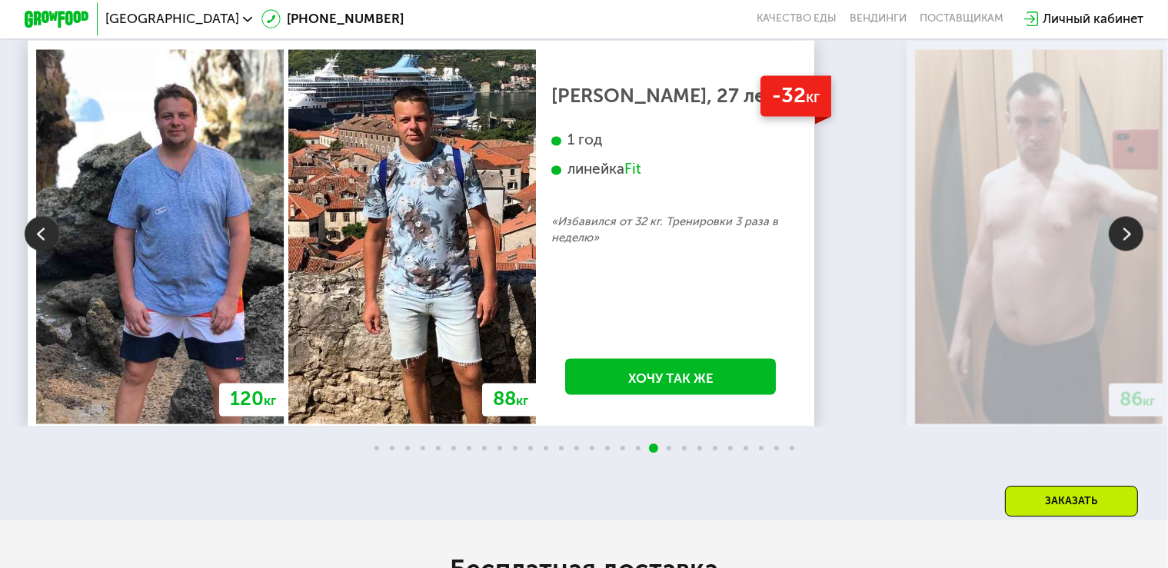
click at [1126, 251] on img at bounding box center [1126, 233] width 35 height 35
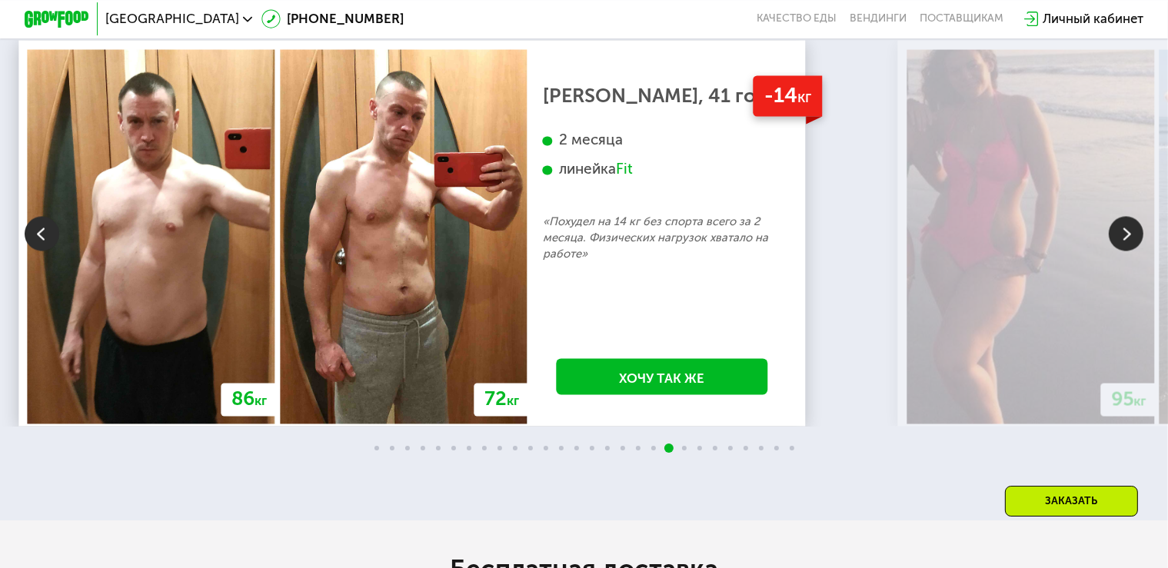
click at [1126, 251] on img at bounding box center [1126, 233] width 35 height 35
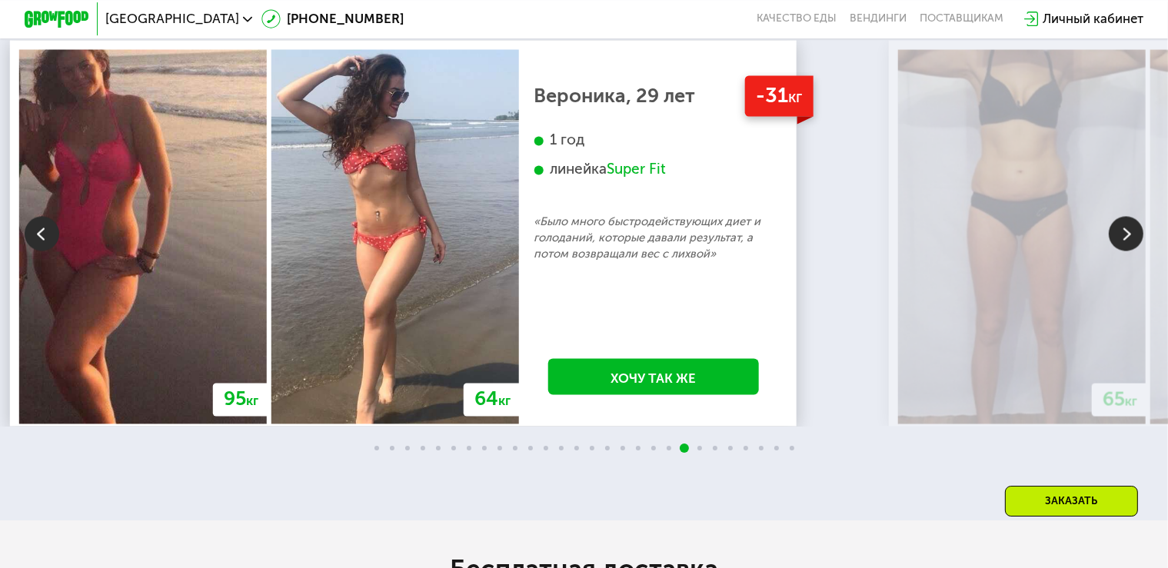
click at [1125, 251] on img at bounding box center [1126, 233] width 35 height 35
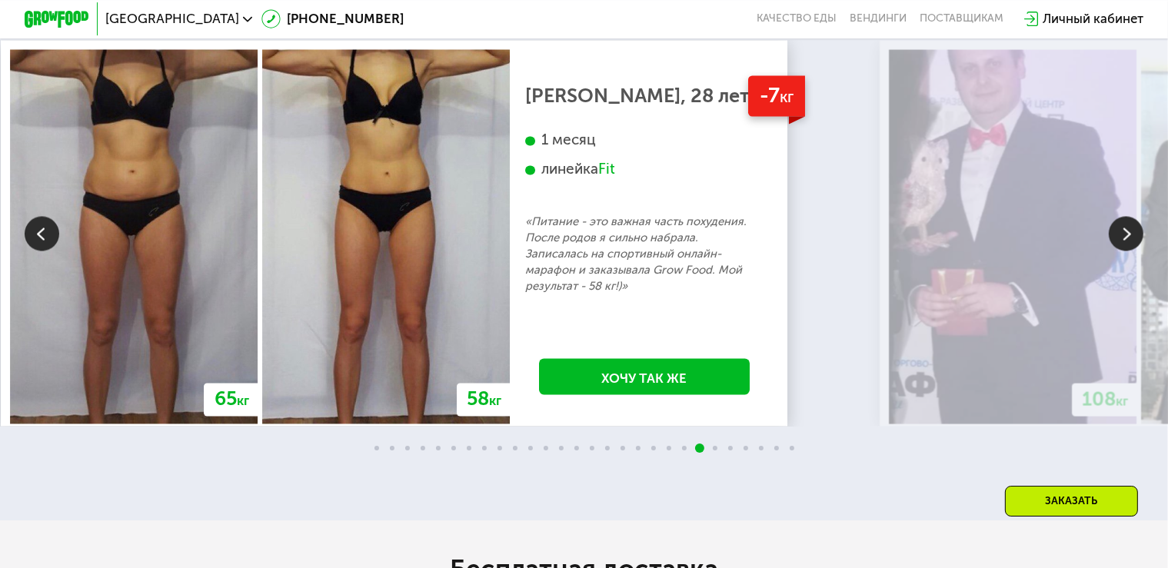
click at [1025, 148] on div "70 кг 64 кг -6 кг [PERSON_NAME], 31 год 3 месяца линейка Fit, Super Fit «Питала…" at bounding box center [584, 234] width 1168 height 571
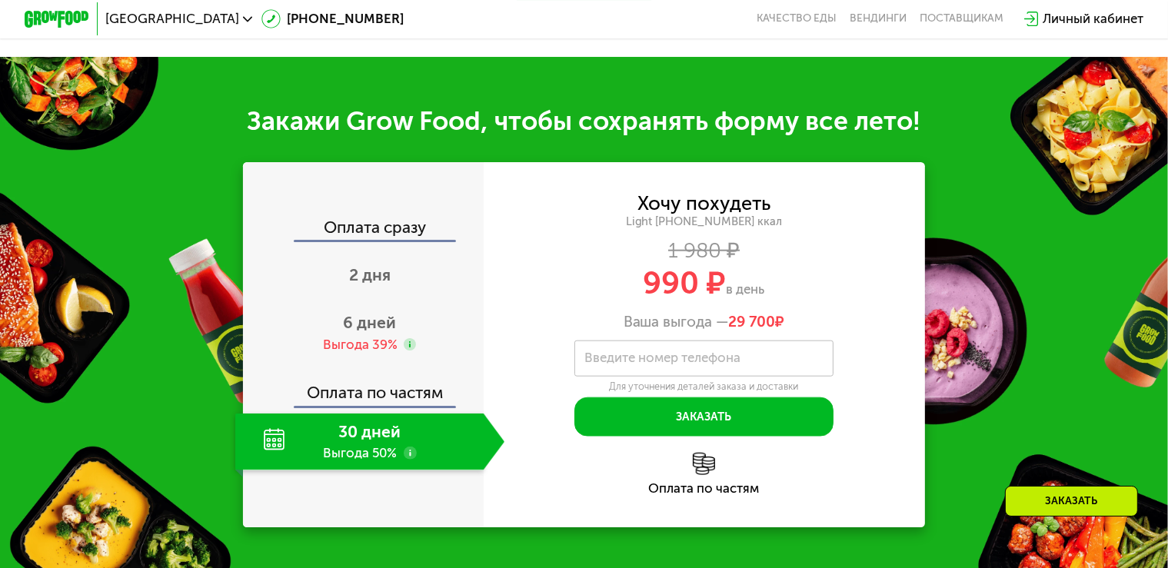
scroll to position [1662, 0]
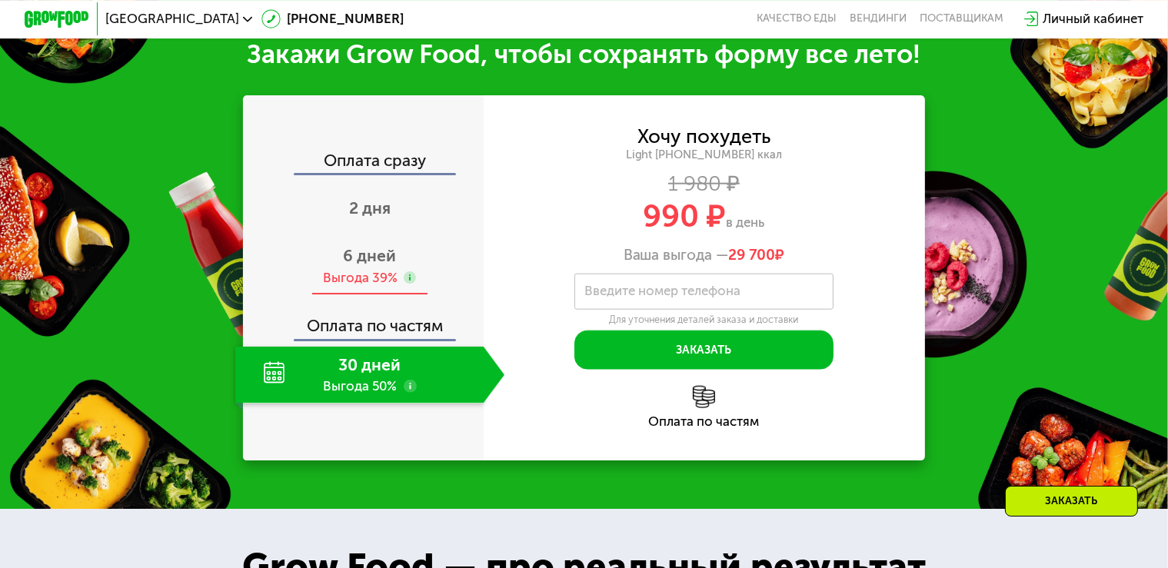
click at [362, 265] on span "6 дней" at bounding box center [370, 255] width 53 height 19
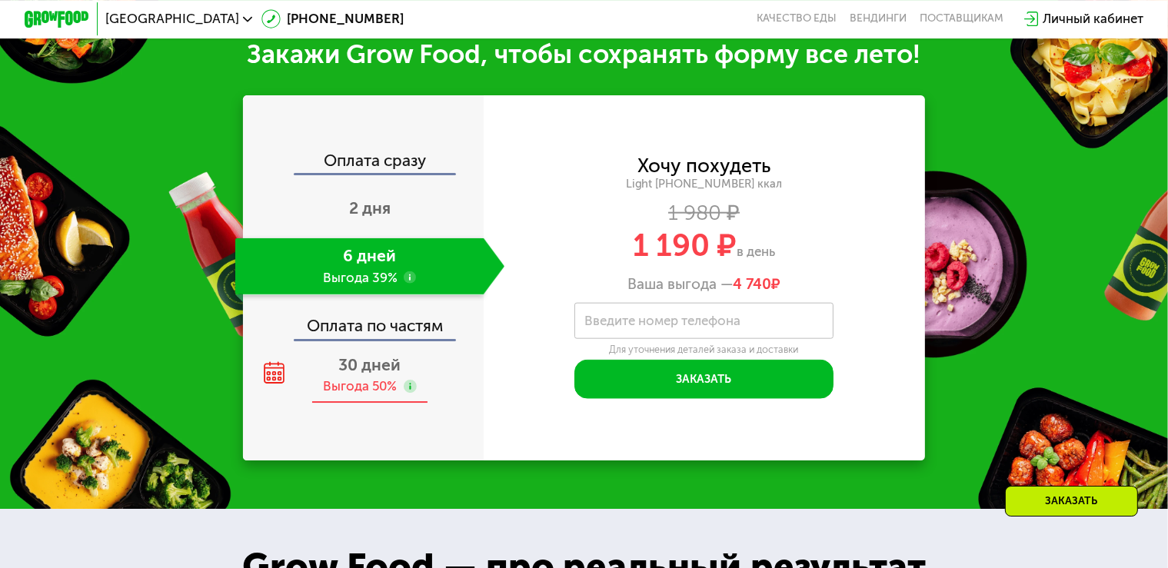
click at [378, 374] on span "30 дней" at bounding box center [370, 364] width 62 height 19
